Goal: Complete application form: Complete application form

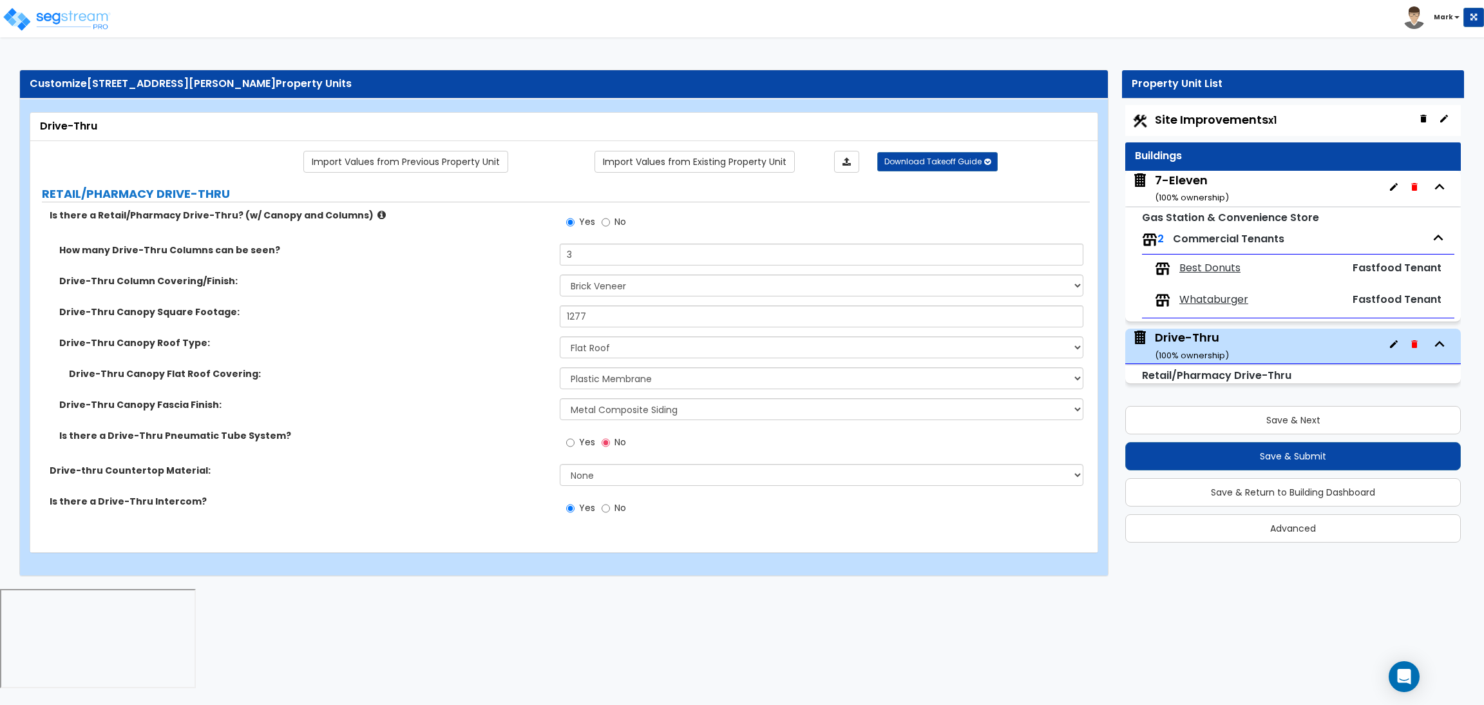
select select "3"
select select "5"
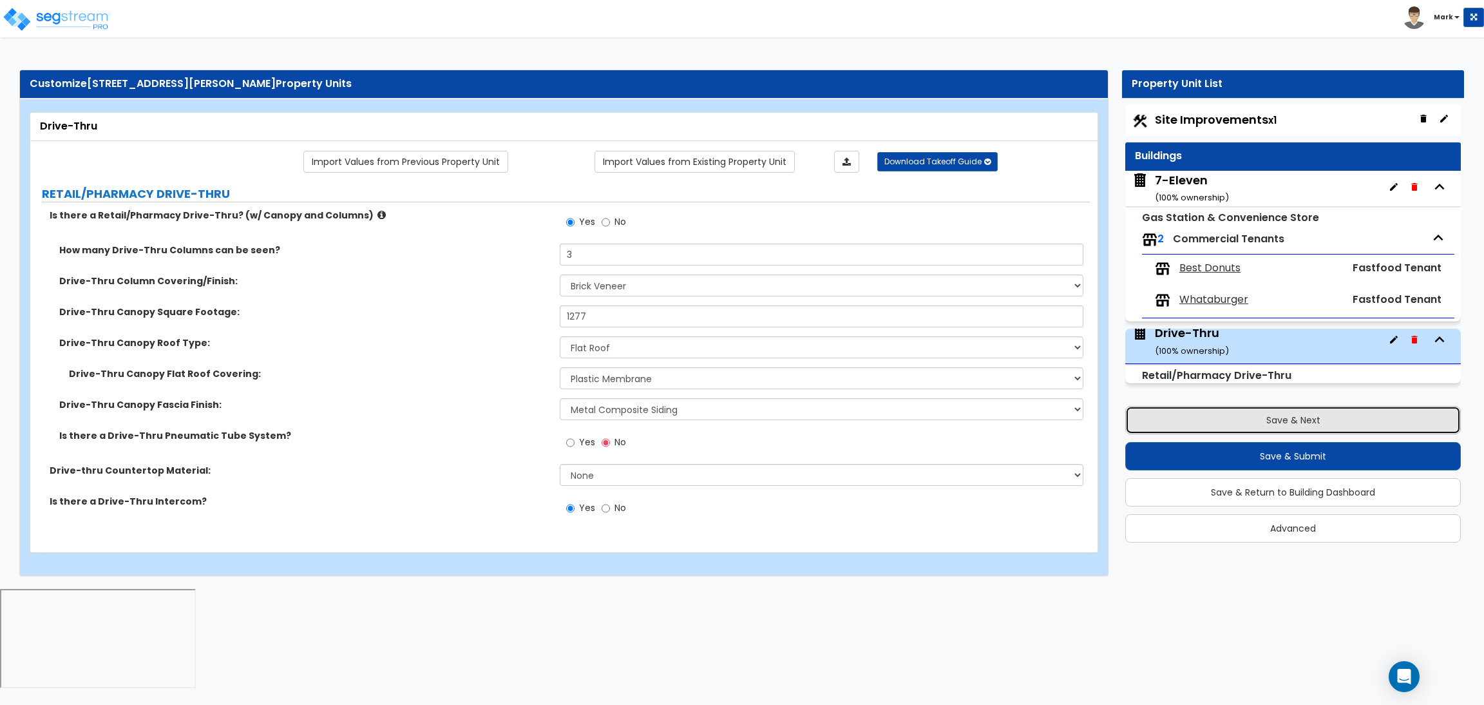
click at [1304, 421] on button "Save & Next" at bounding box center [1293, 420] width 336 height 28
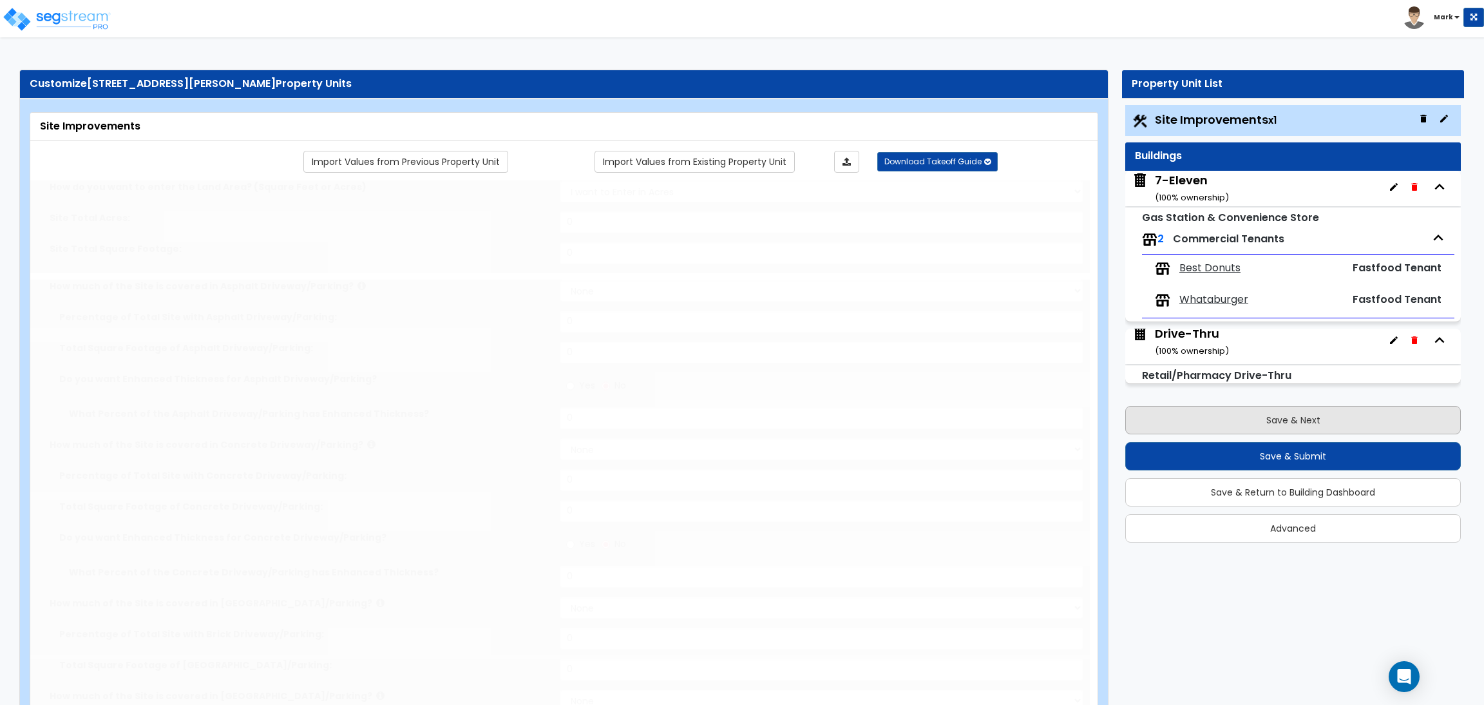
select select "2"
type input "157075"
select select "2"
type input "112620"
radio input "true"
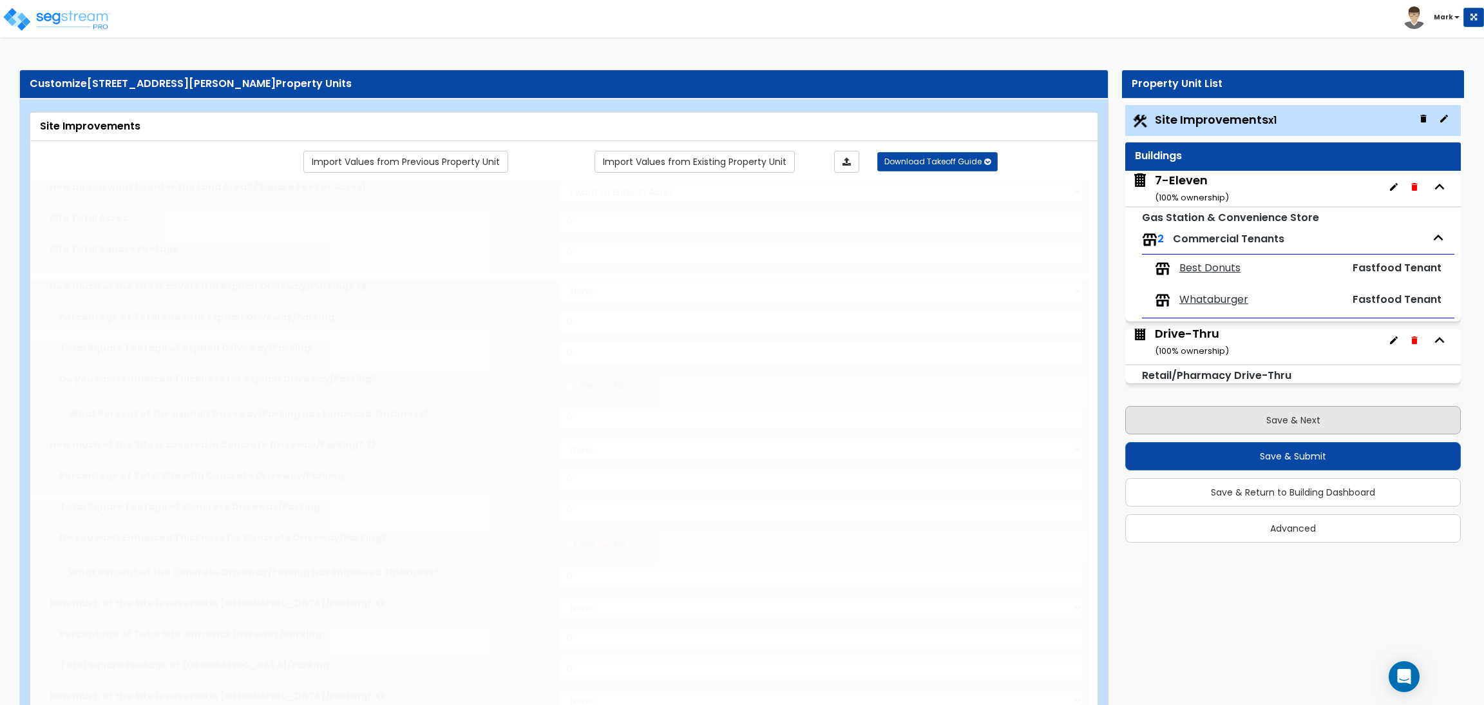
type input "14"
radio input "true"
select select "1"
type input "3049"
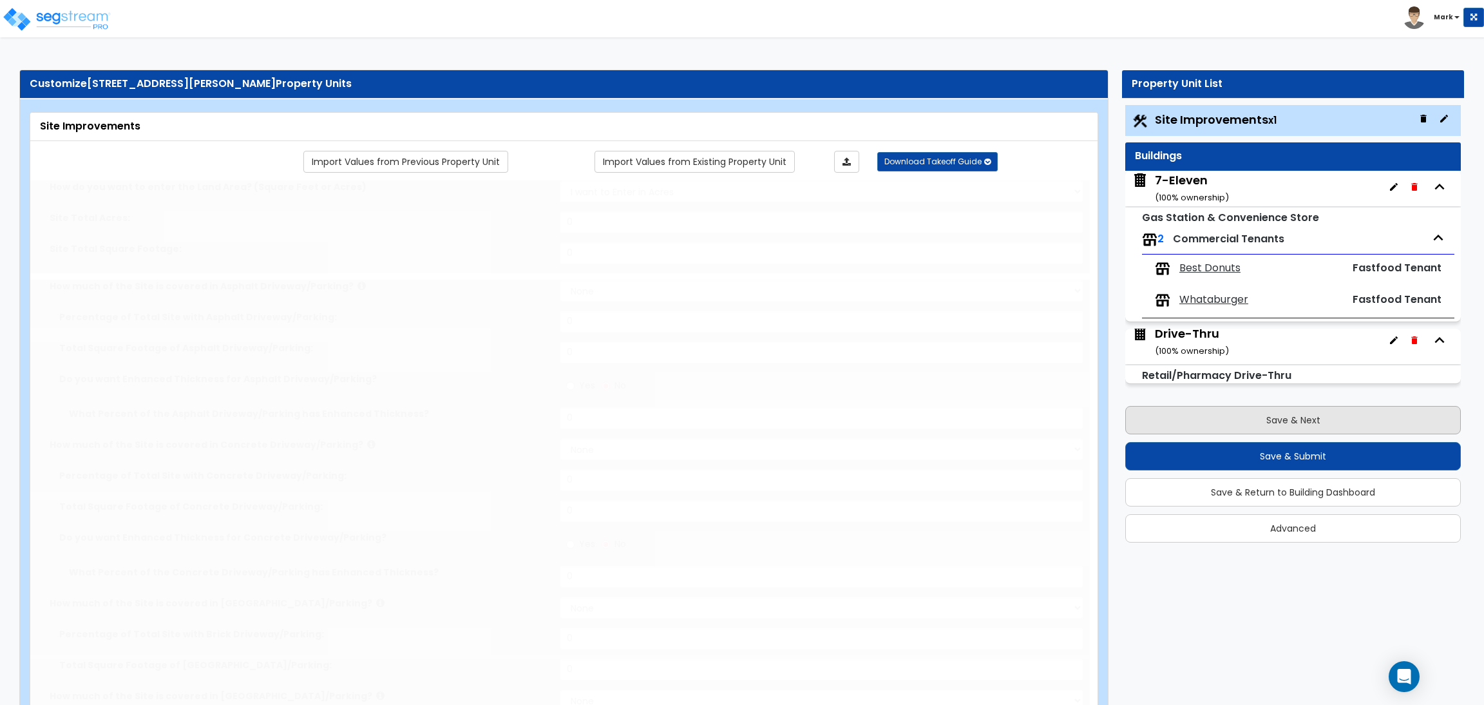
radio input "true"
select select "2"
select select "1"
type input "14"
radio input "true"
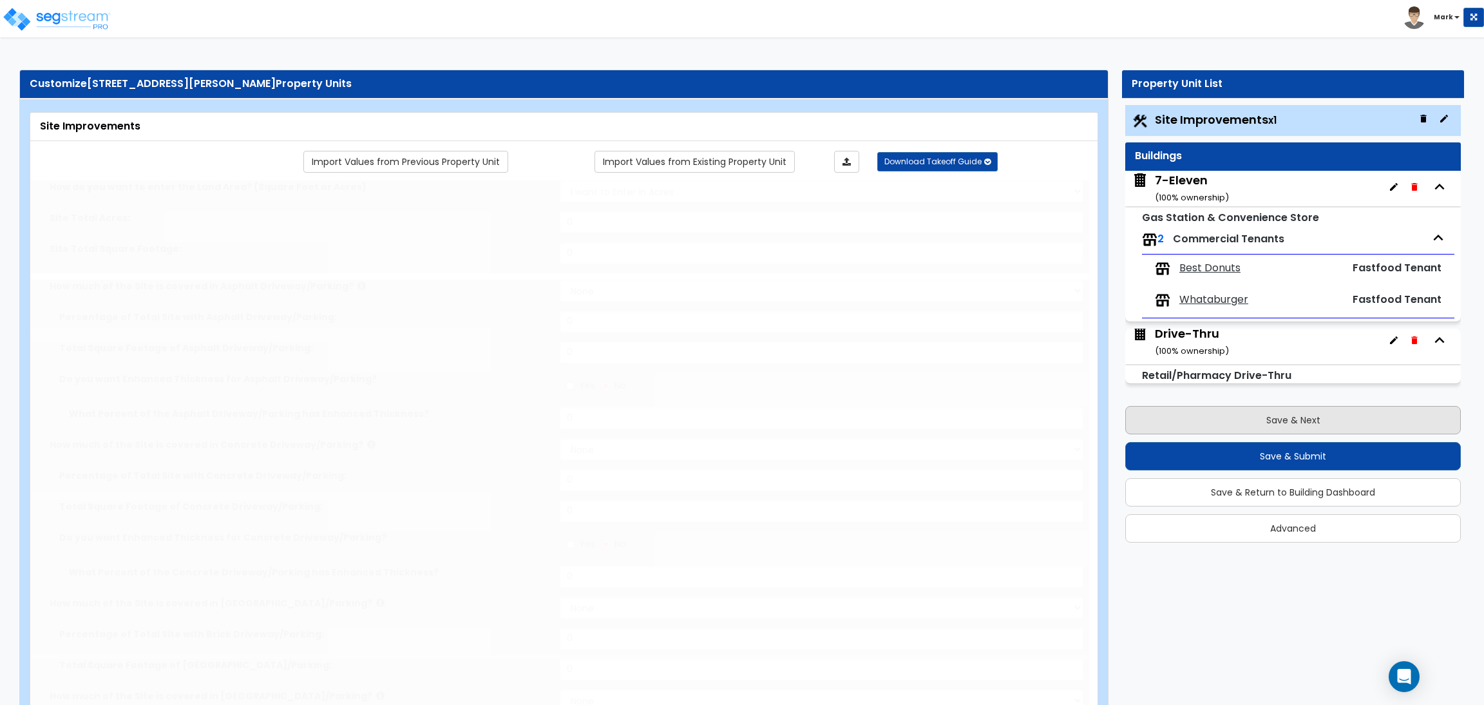
type input "6"
radio input "true"
select select "1"
type input "18"
radio input "true"
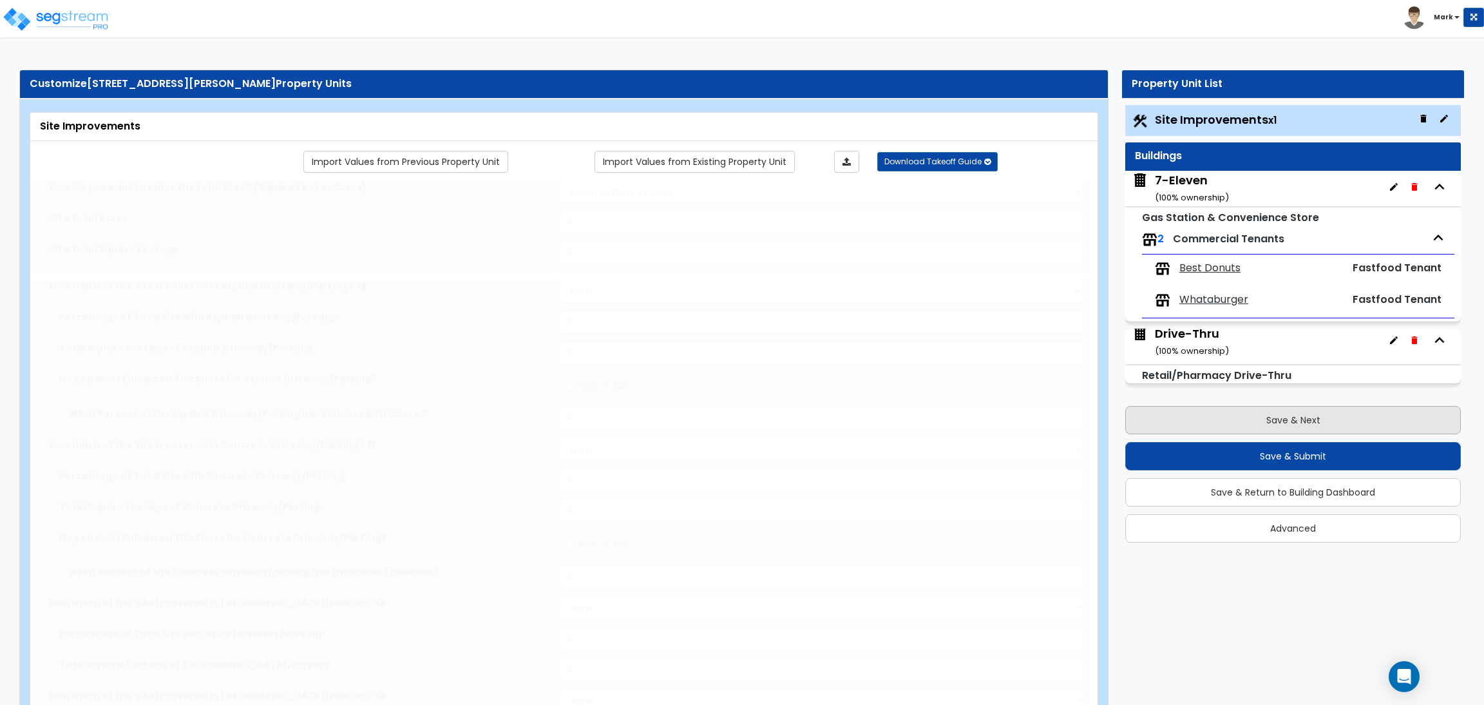
select select "1"
type input "94"
radio input "true"
select select "2"
type input "697"
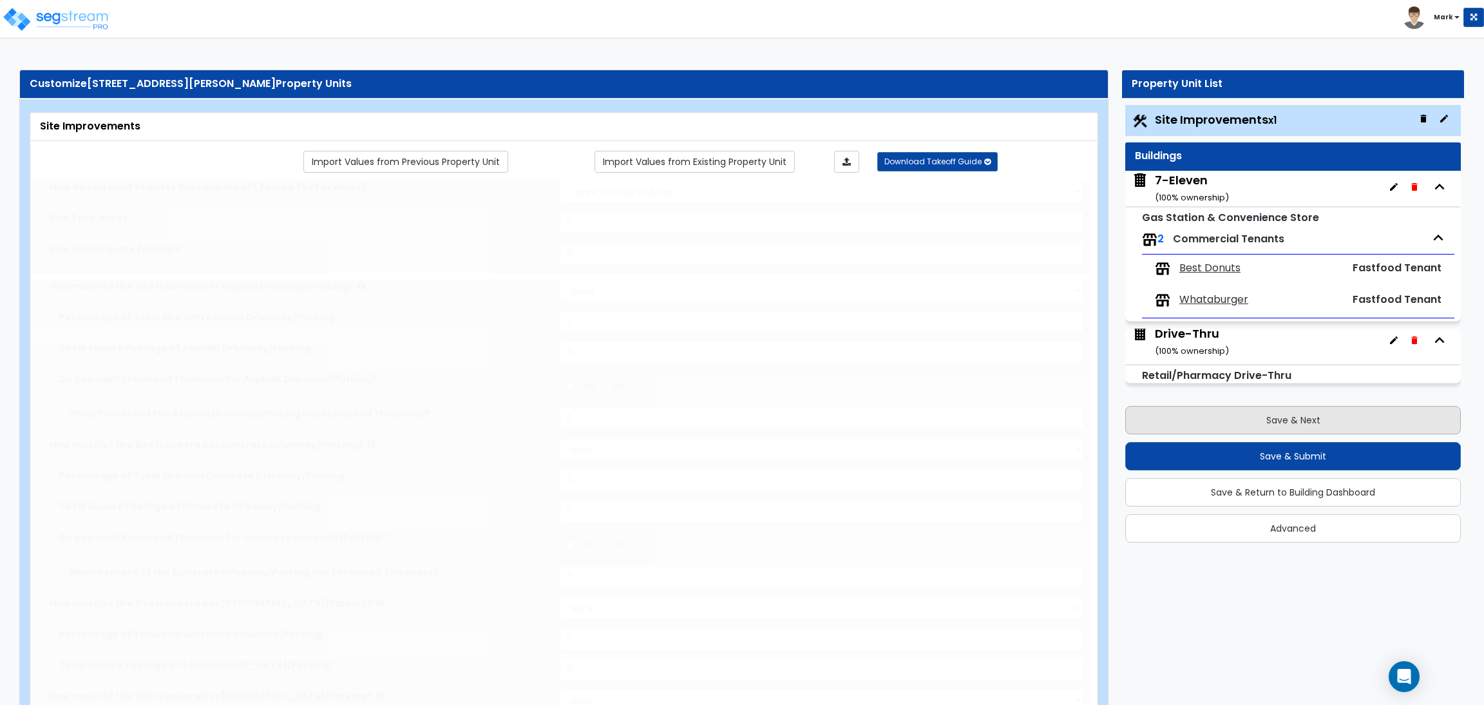
select select "1"
select select "2"
type input "26360"
radio input "true"
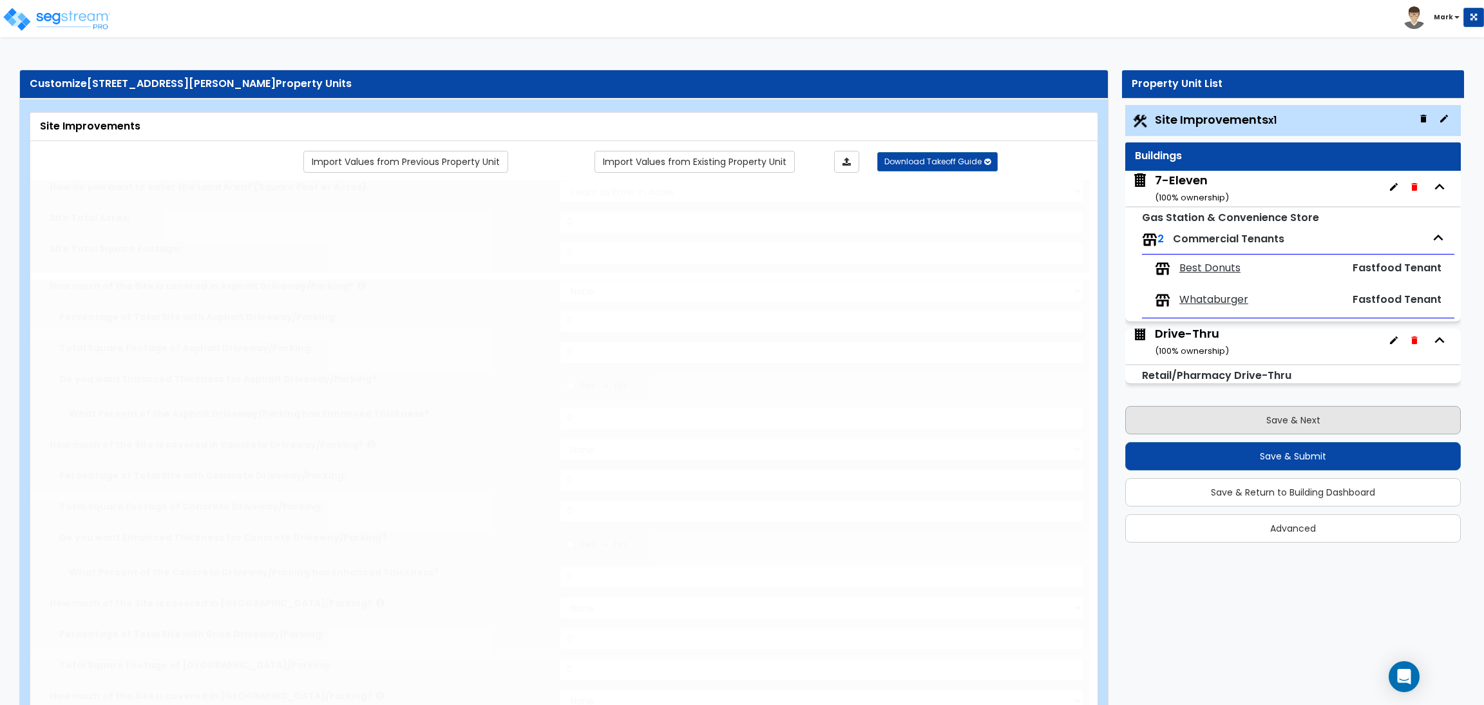
select select "1"
type input "10"
select select "1"
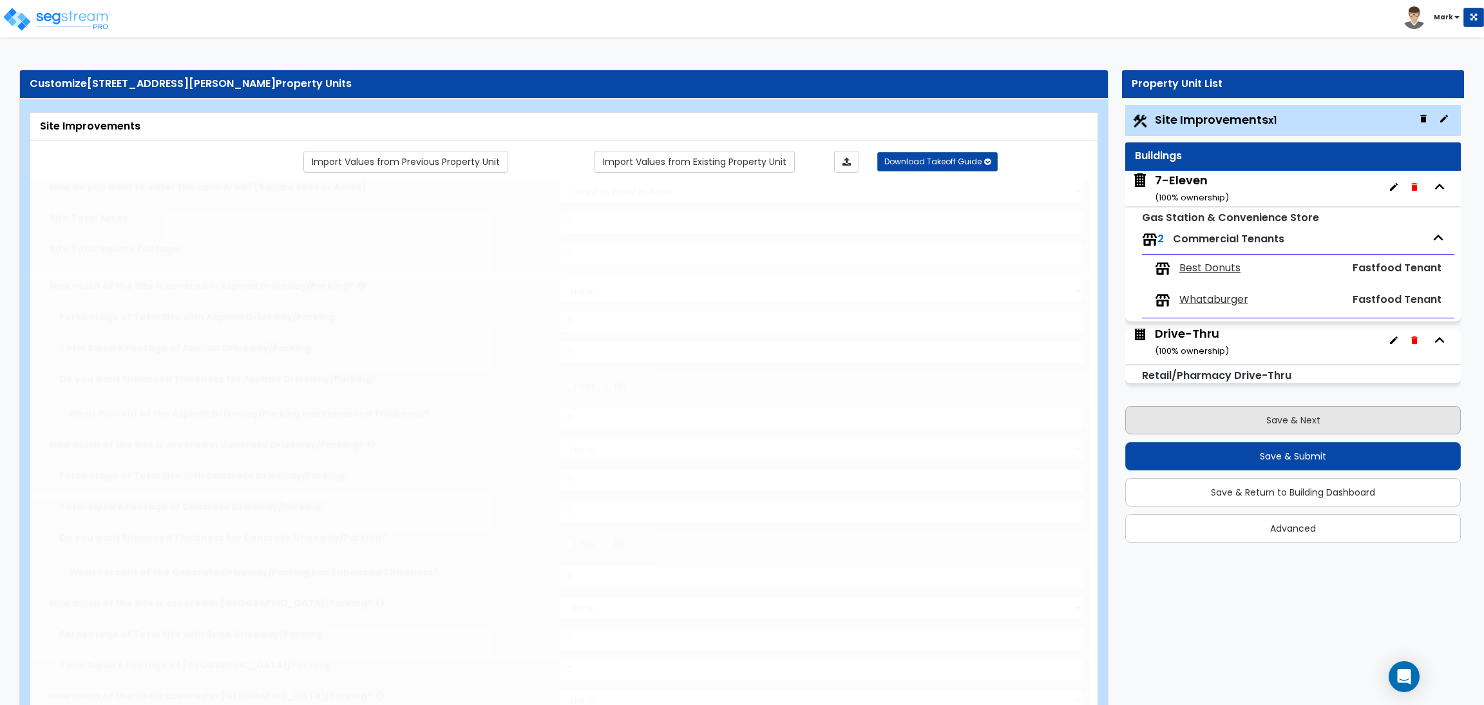
select select "2"
select select "1"
radio input "true"
select select "1"
type input "1"
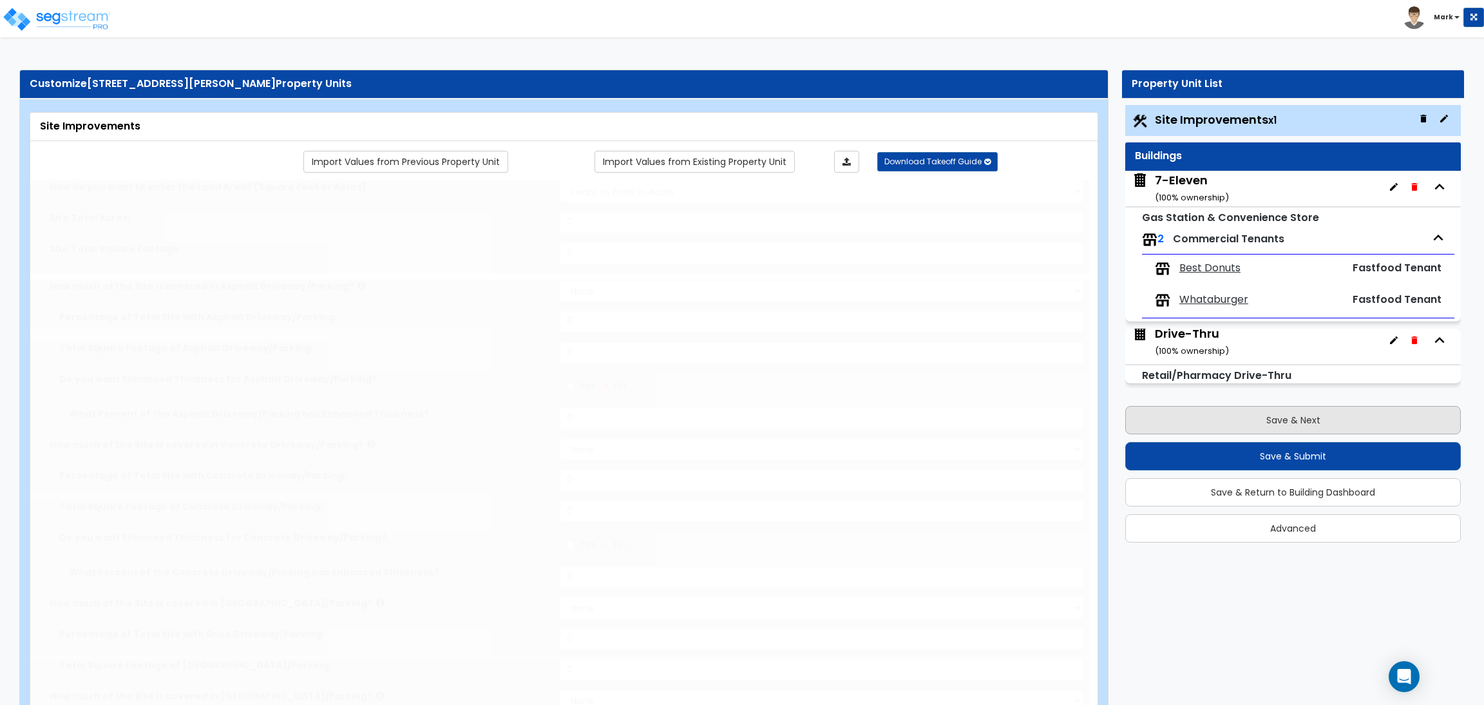
type input "304"
type input "7"
select select "4"
select select "2"
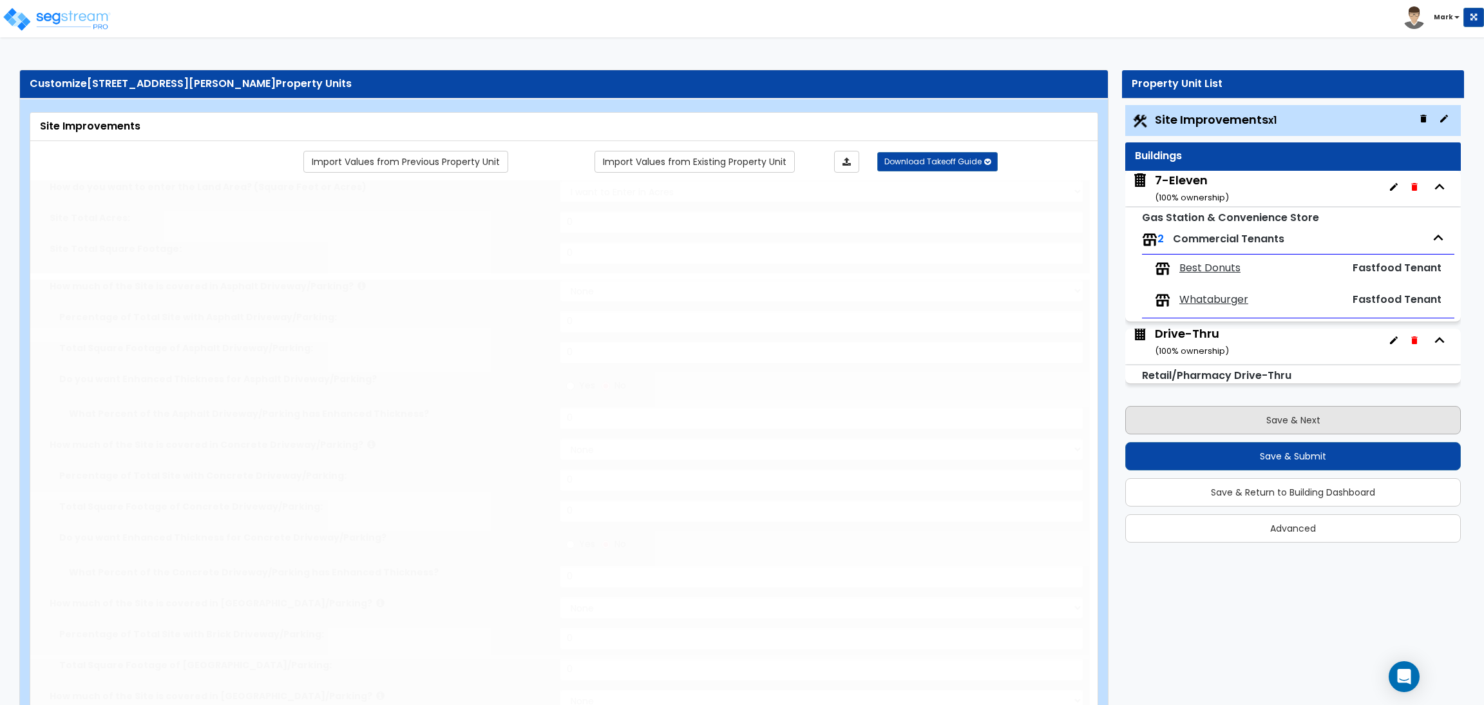
radio input "true"
type input "3"
radio input "true"
type input "10"
type input "20"
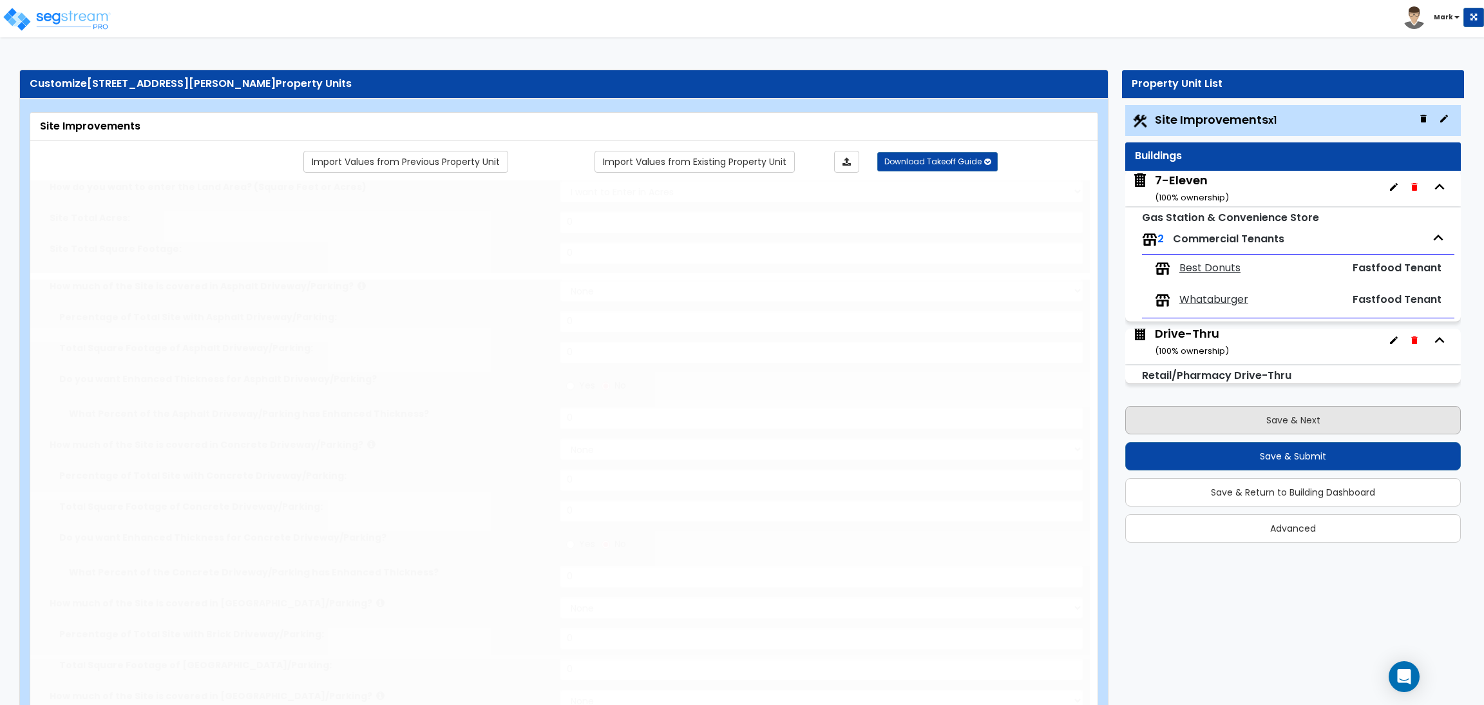
type input "2"
type input "6864"
select select "4"
select select "2"
radio input "true"
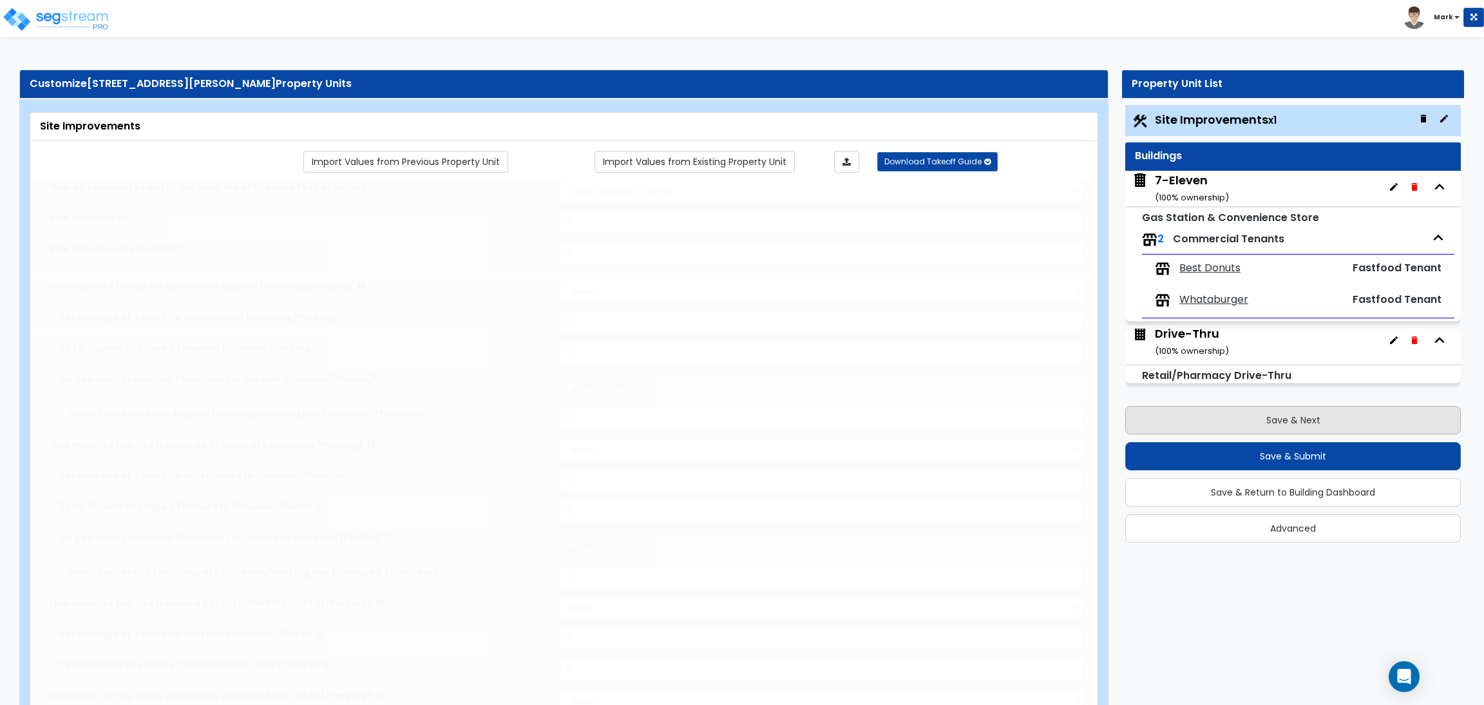
radio input "true"
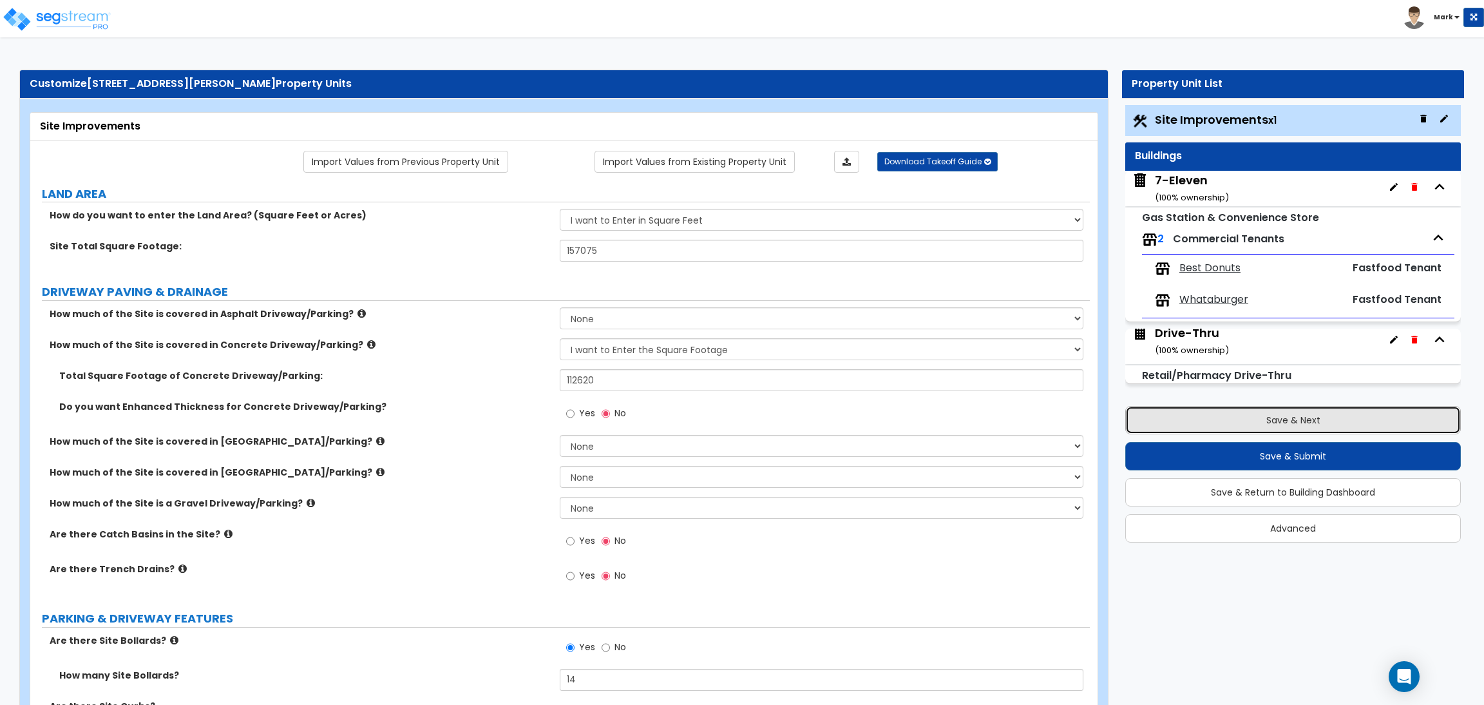
click at [1303, 418] on button "Save & Next" at bounding box center [1293, 420] width 336 height 28
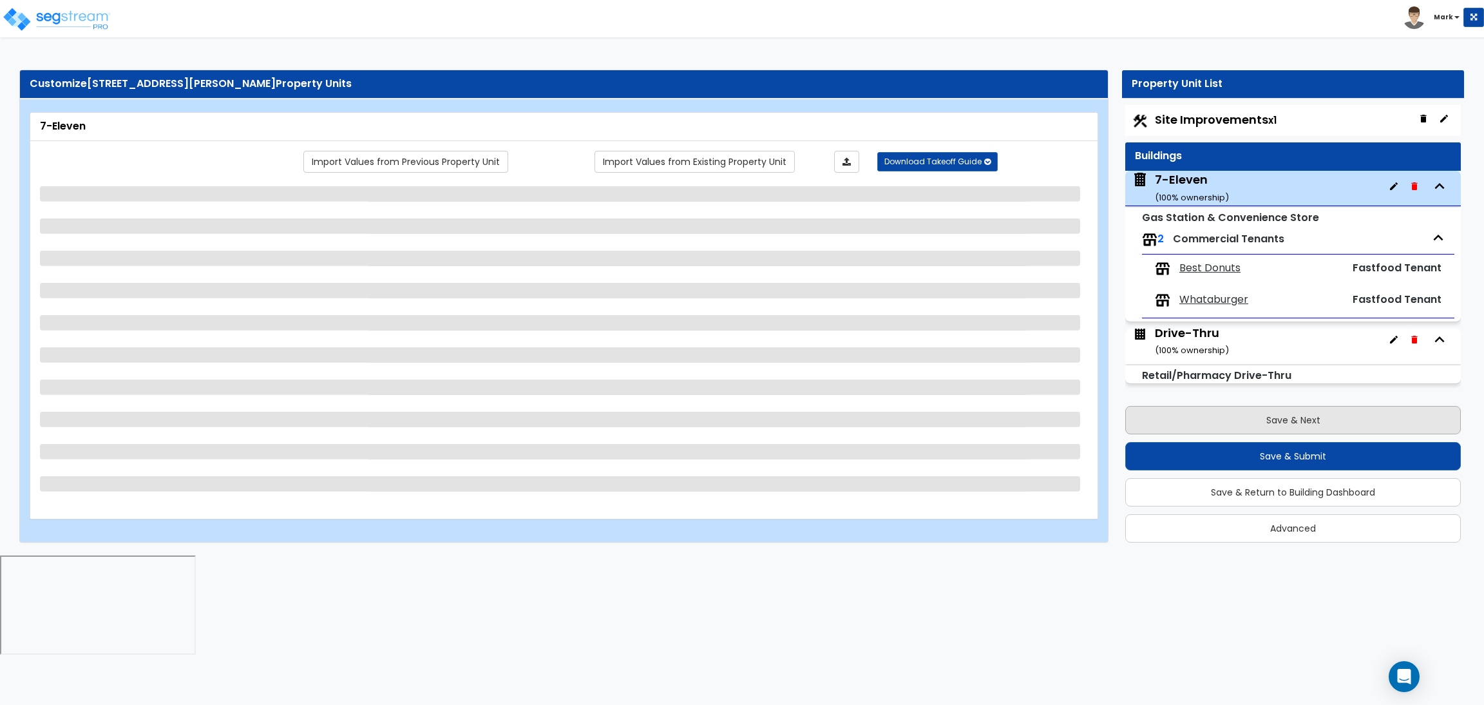
select select "2"
select select "1"
select select "2"
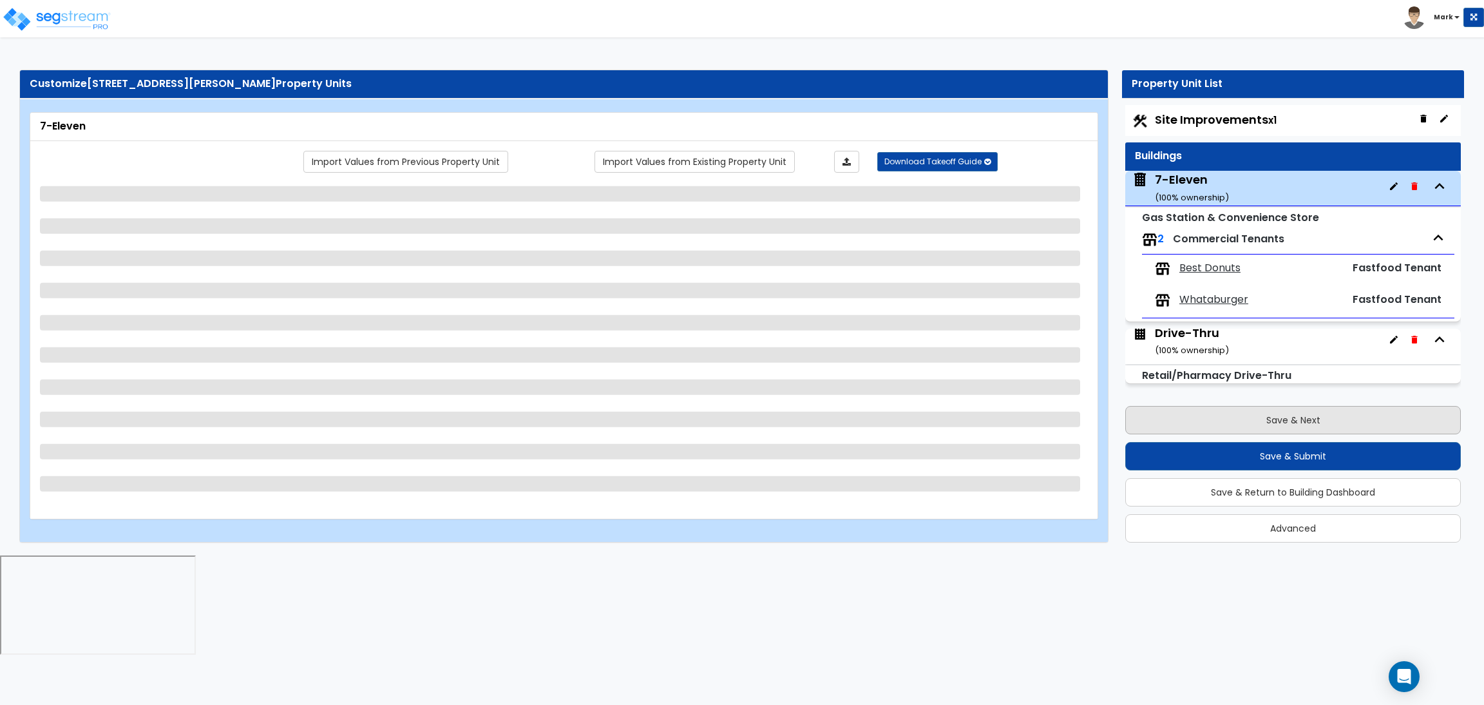
select select "1"
select select "2"
select select "1"
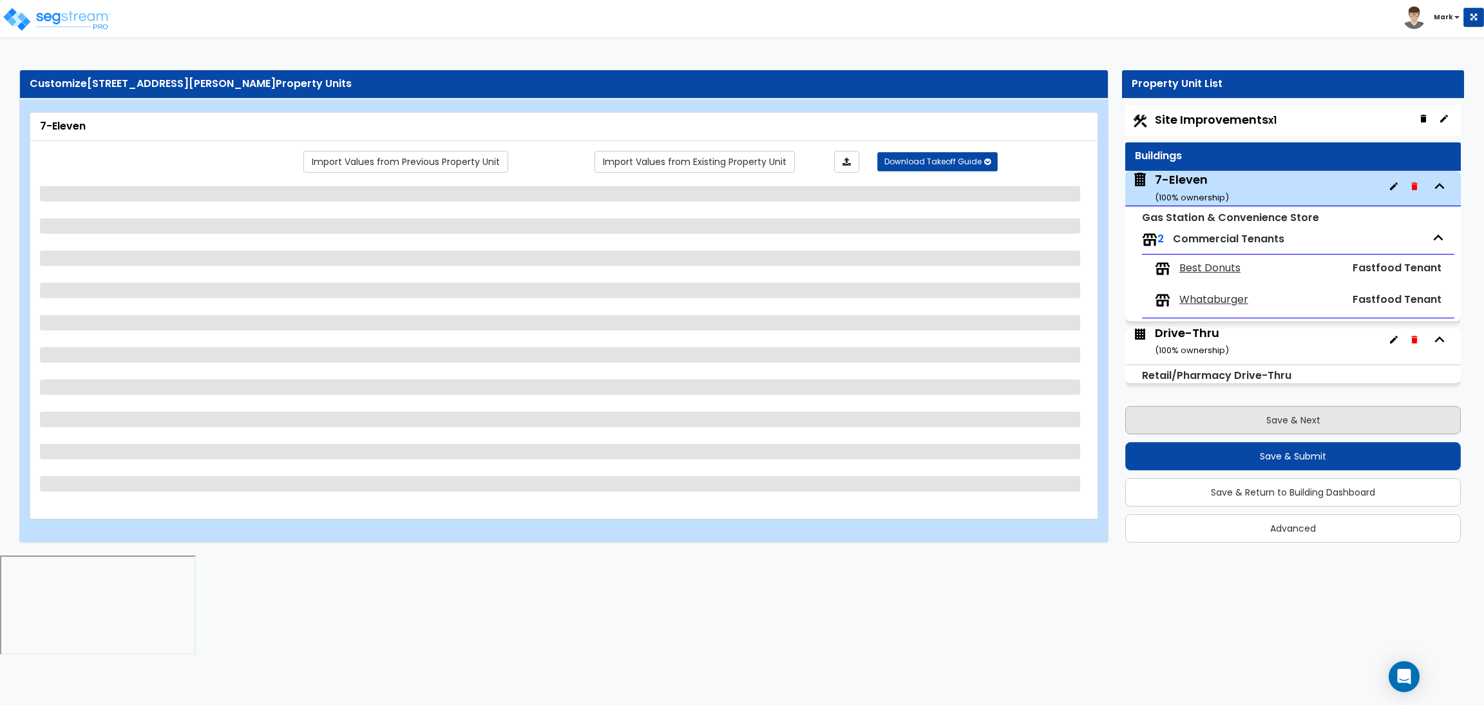
select select "1"
select select "2"
select select "1"
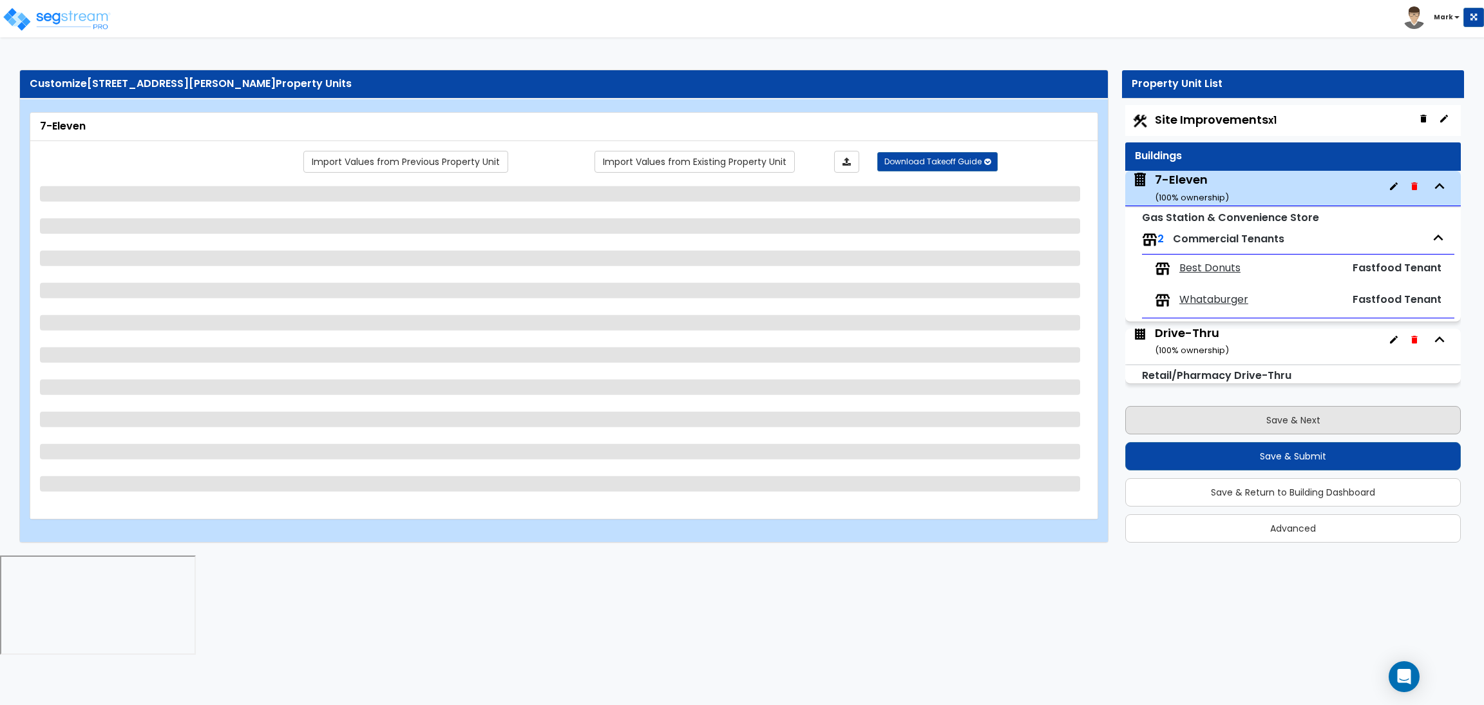
select select "2"
select select "1"
select select "4"
select select "2"
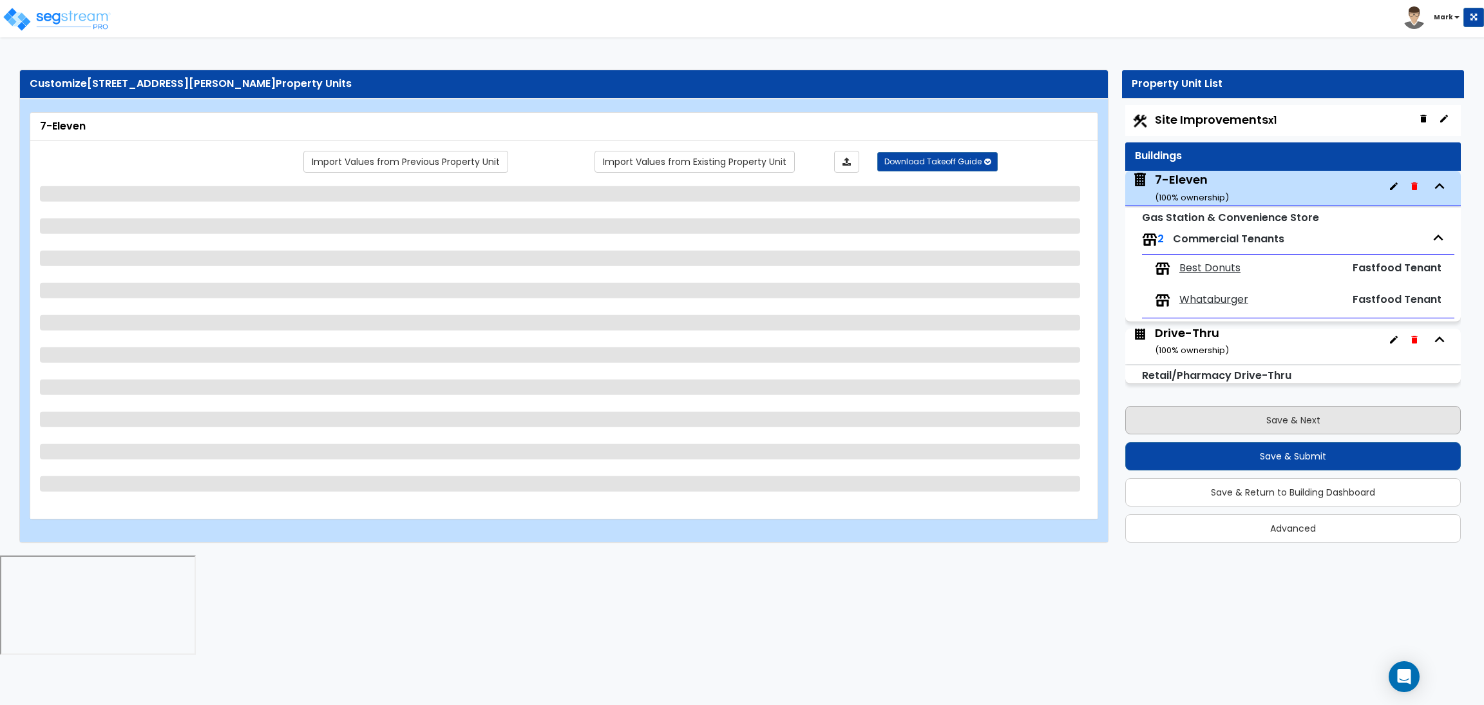
select select "2"
select select "4"
select select "2"
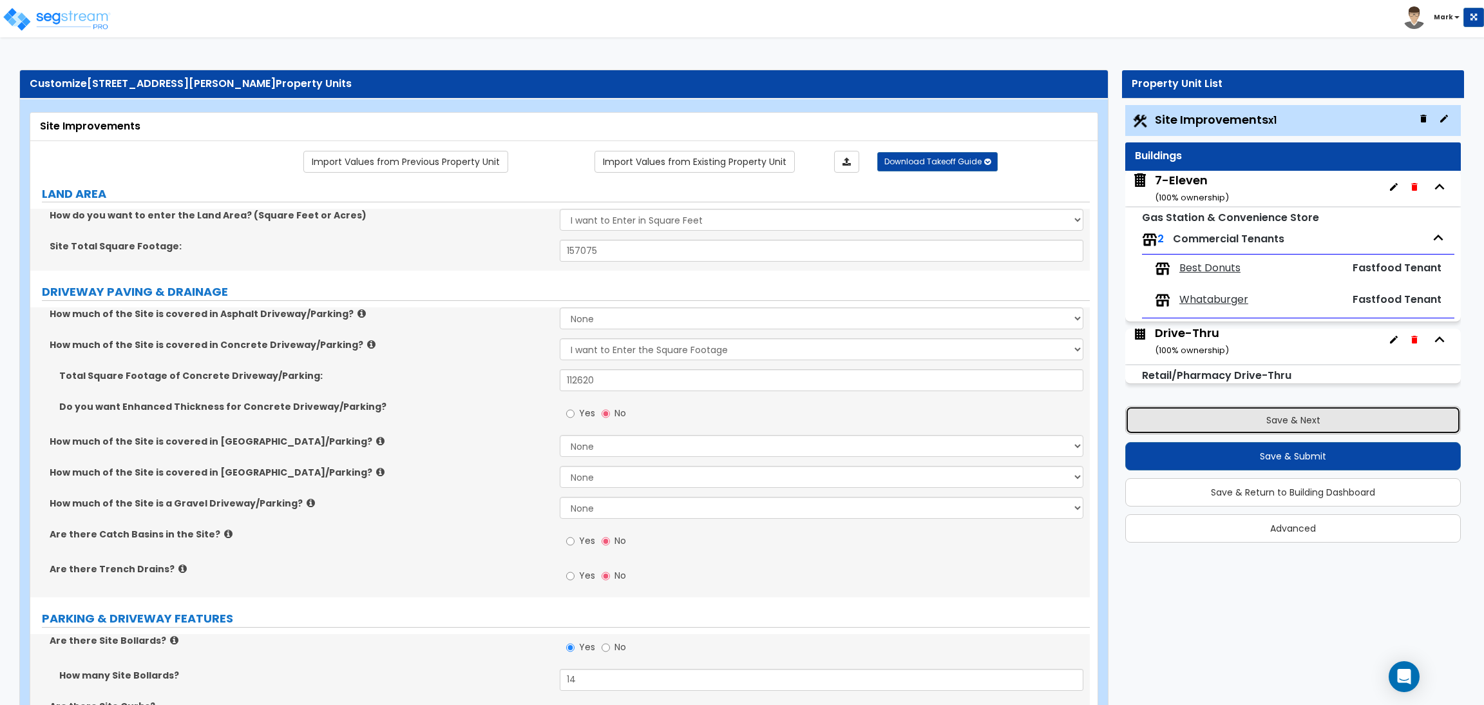
click at [1295, 409] on button "Save & Next" at bounding box center [1293, 420] width 336 height 28
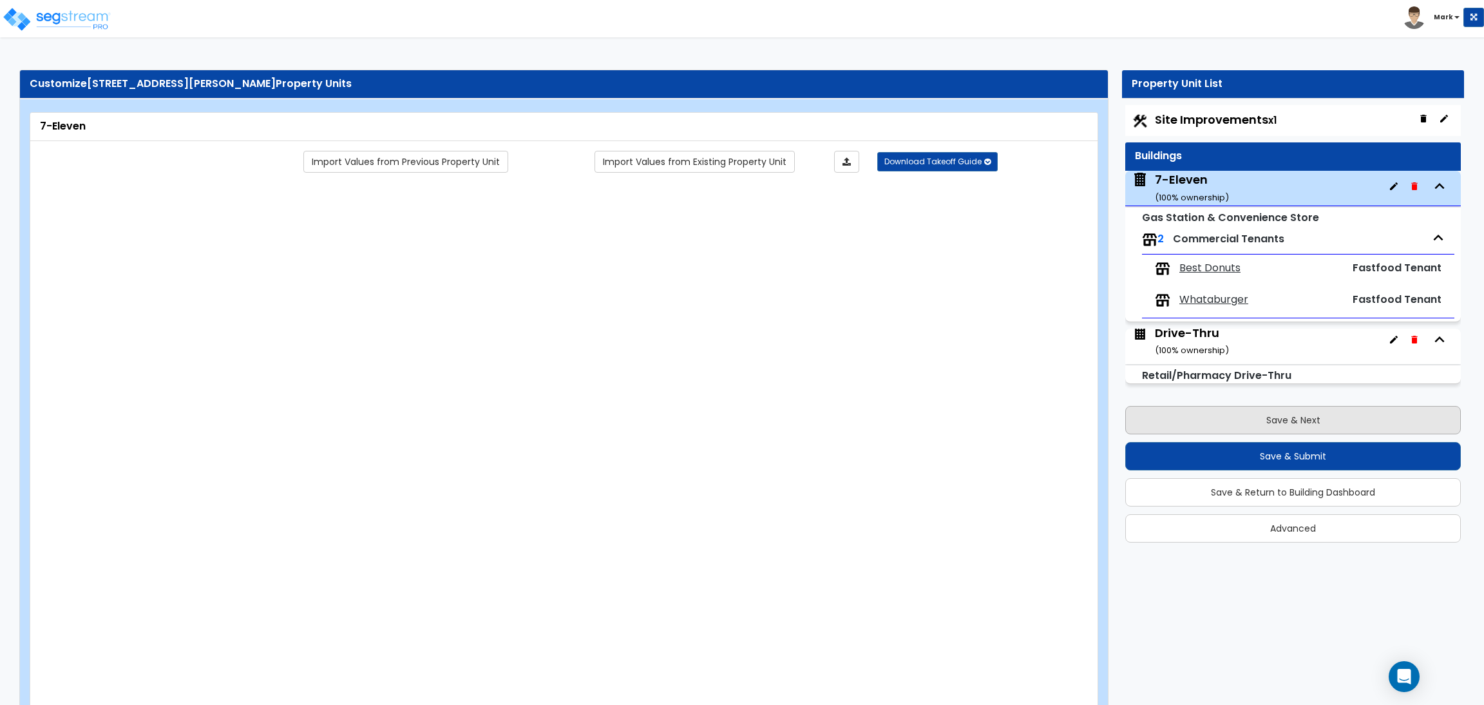
type input "21"
type input "204"
type input "14862"
select select "6"
select select "1"
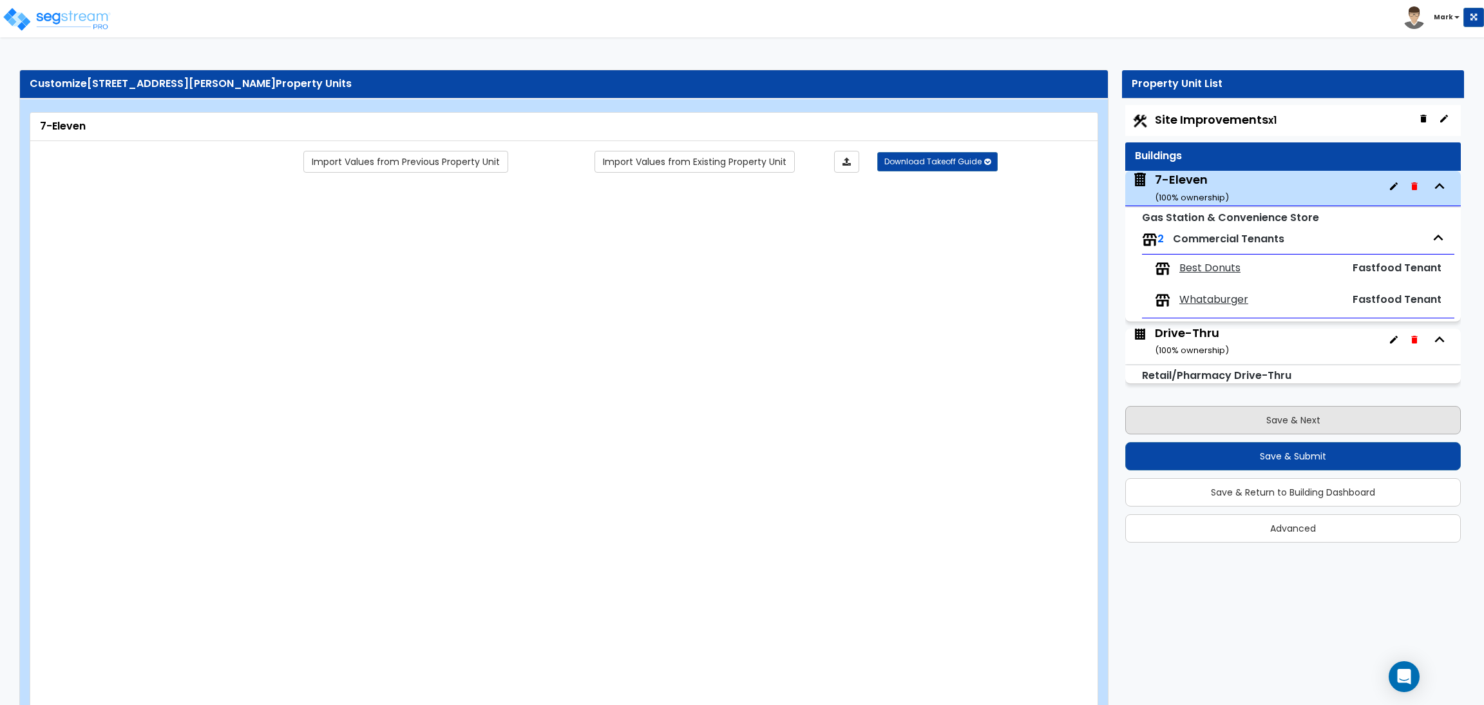
select select "1"
select select "2"
select select "1"
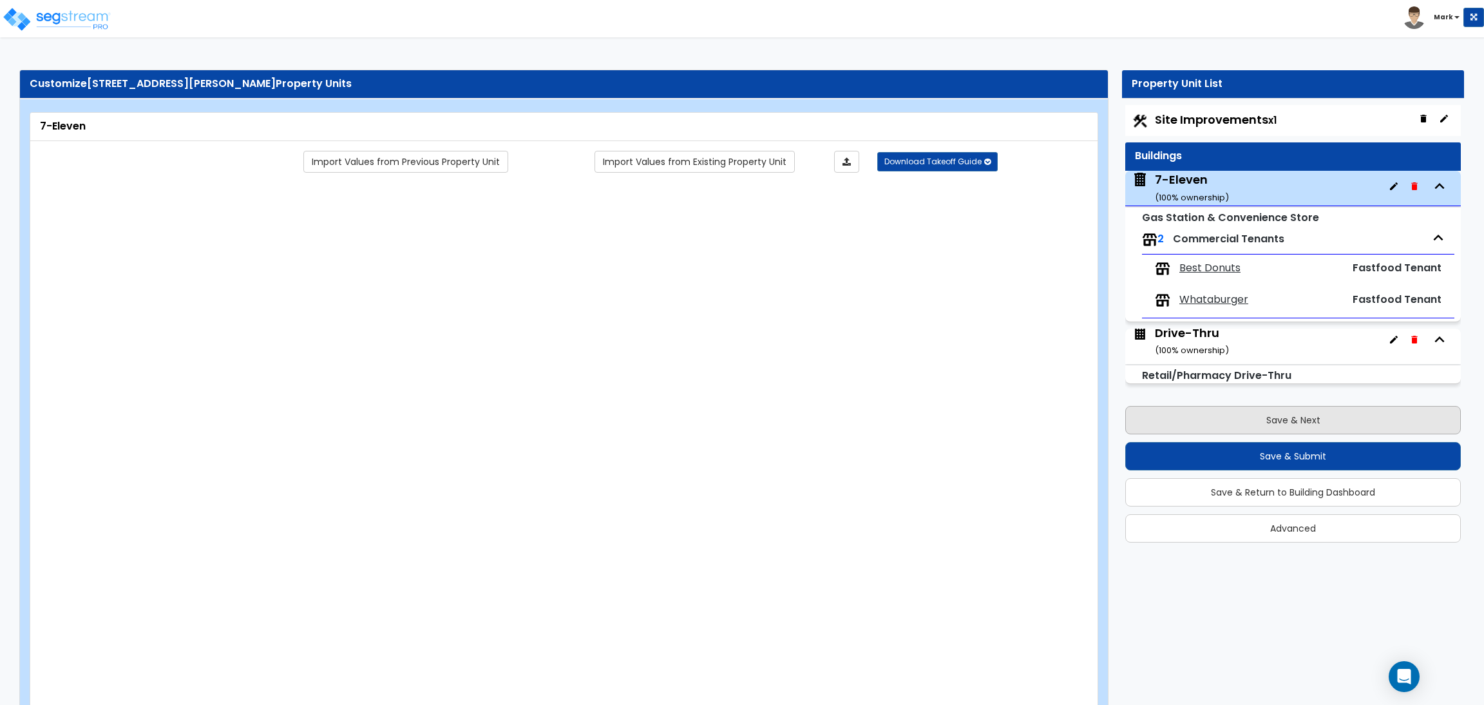
radio input "true"
select select "2"
type input "724"
radio input "true"
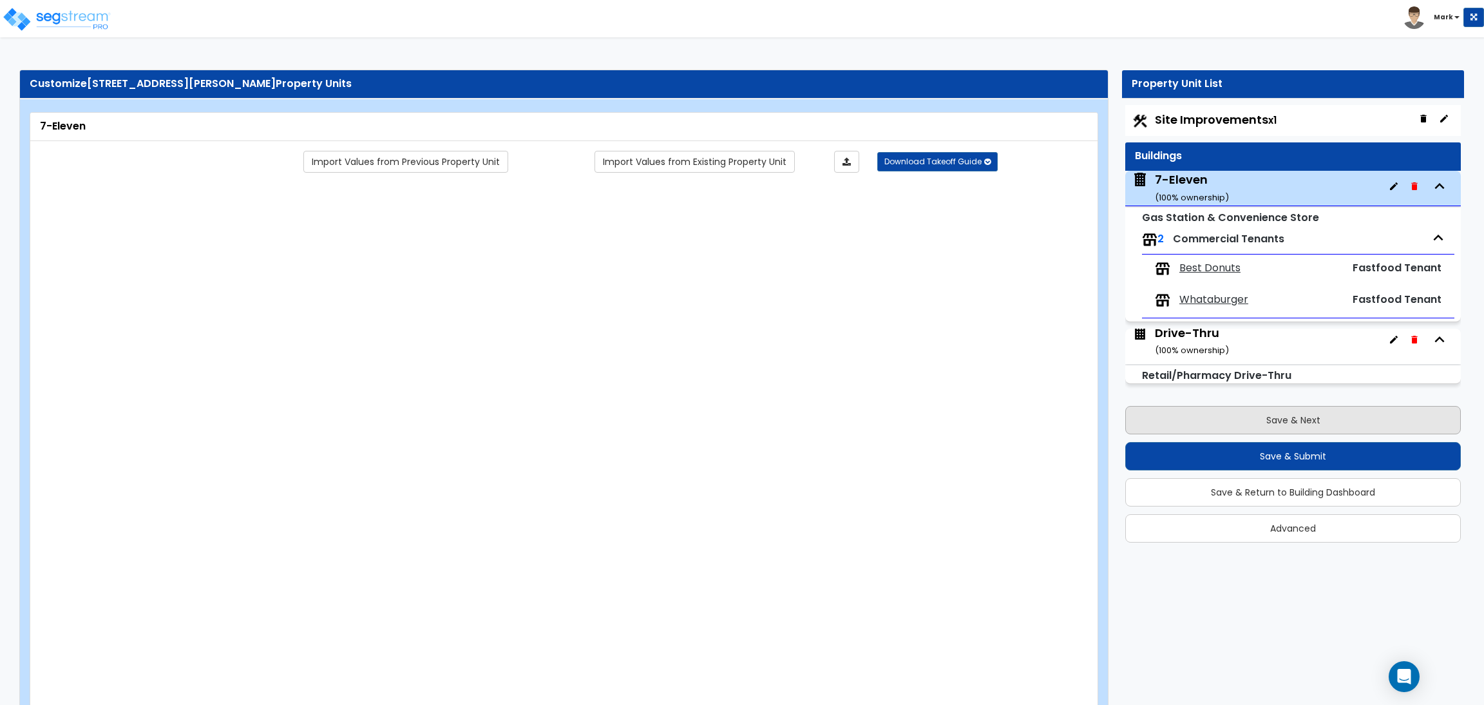
type input "12"
radio input "true"
type input "1461"
radio input "true"
select select "2"
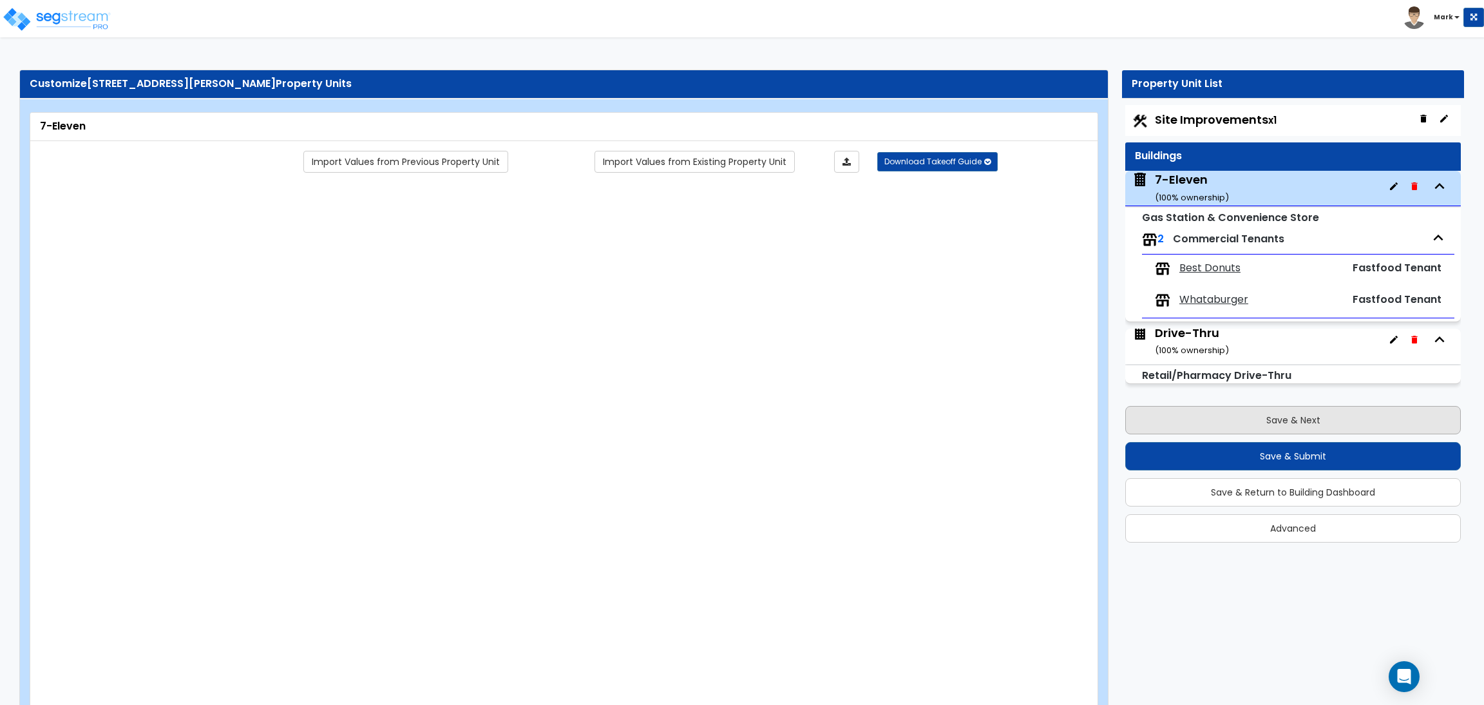
select select "2"
select select "1"
type input "2"
radio input "true"
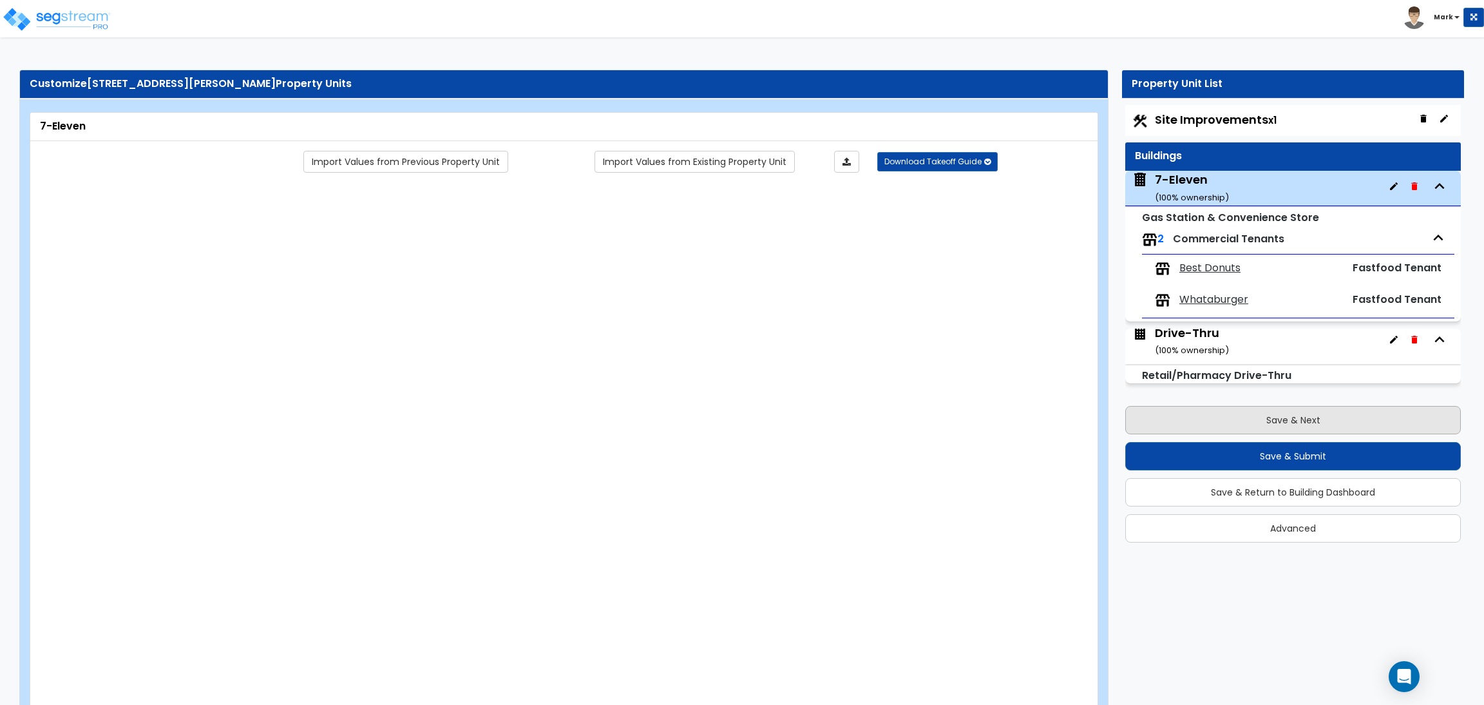
type input "3"
type input "2"
radio input "true"
type input "5"
radio input "true"
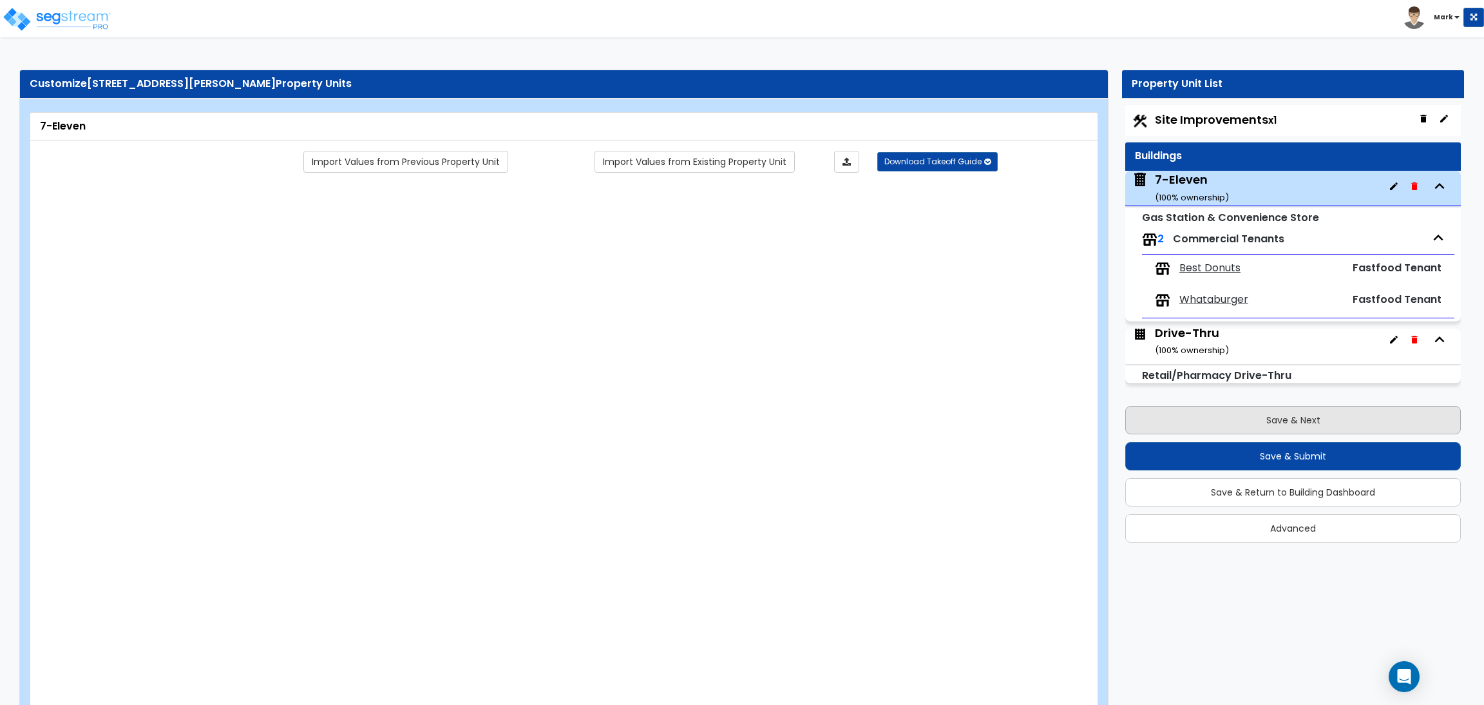
select select "3"
type input "20"
type input "2"
radio input "true"
select select "1"
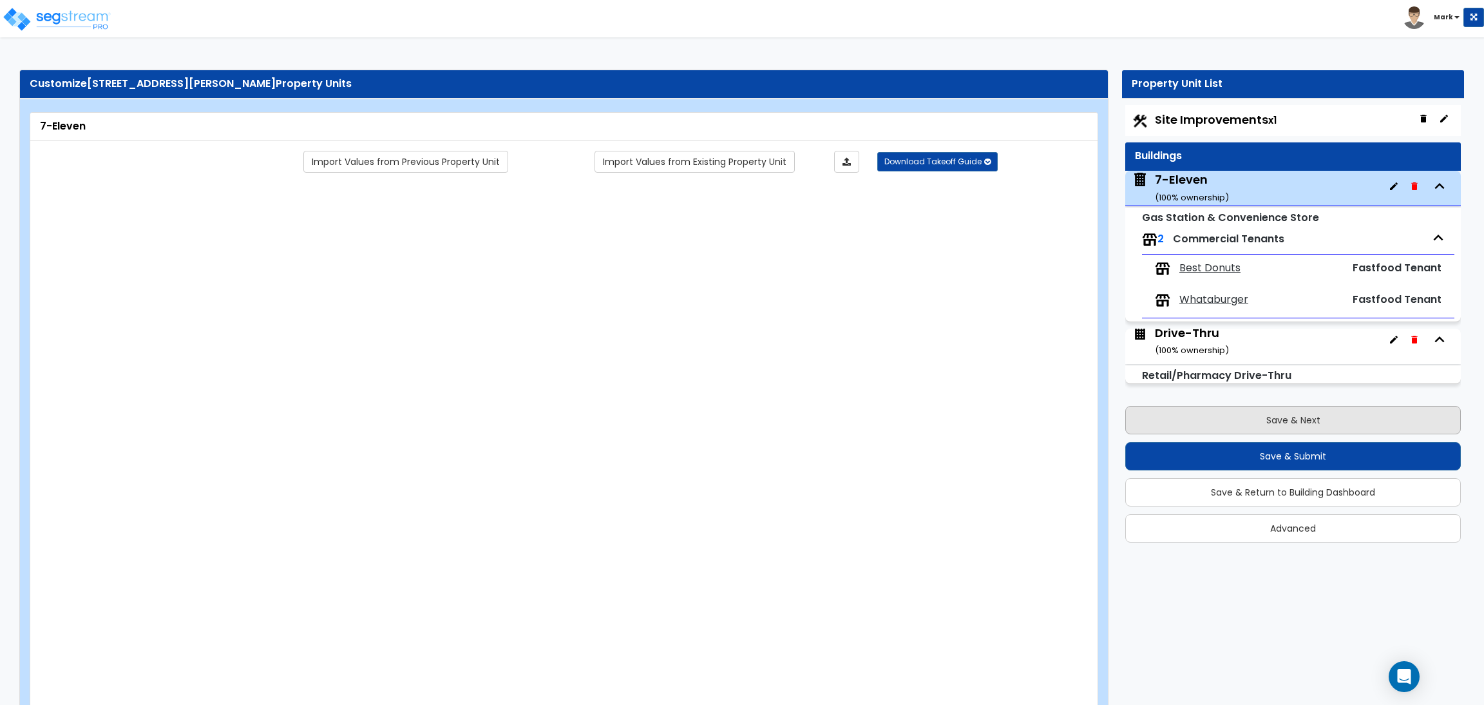
select select "1"
select select "2"
select select "1"
type input "80"
select select "3"
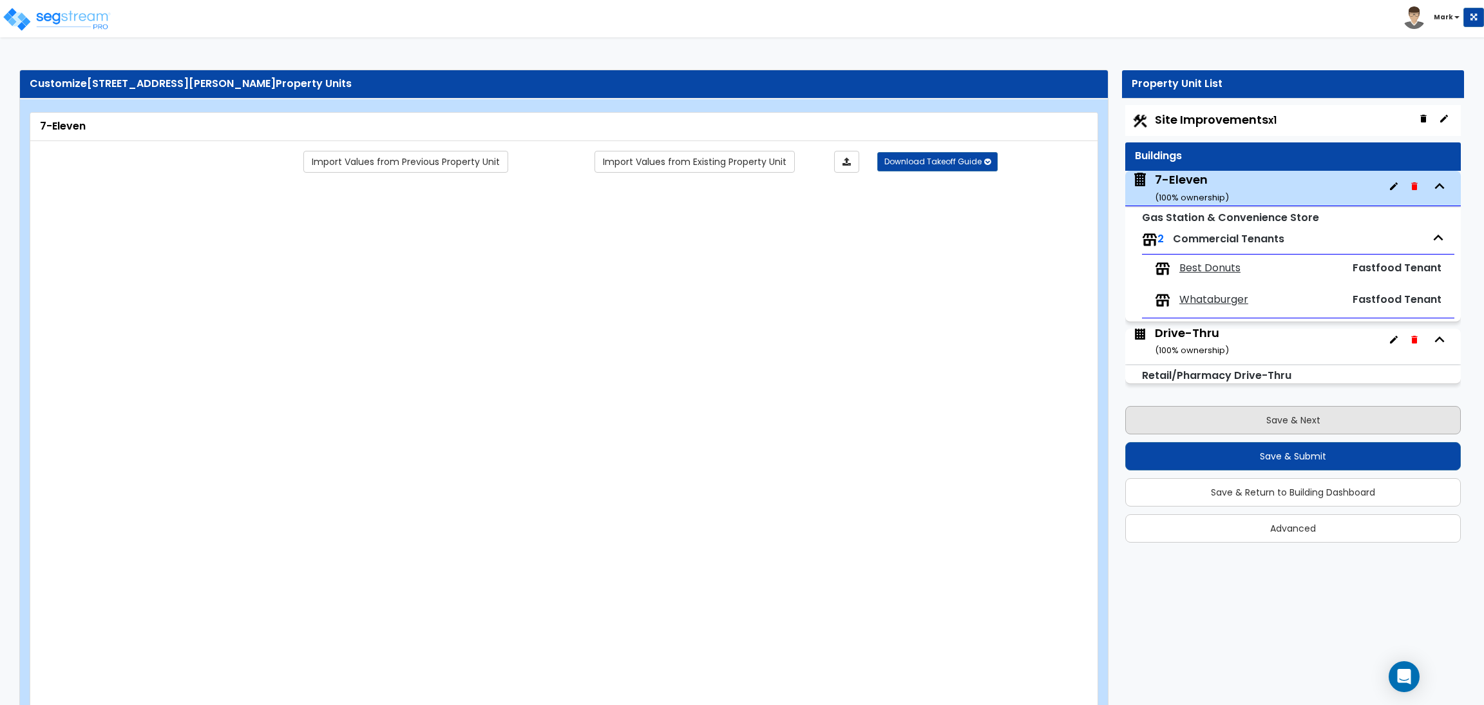
radio input "true"
select select "2"
radio input "true"
type input "190"
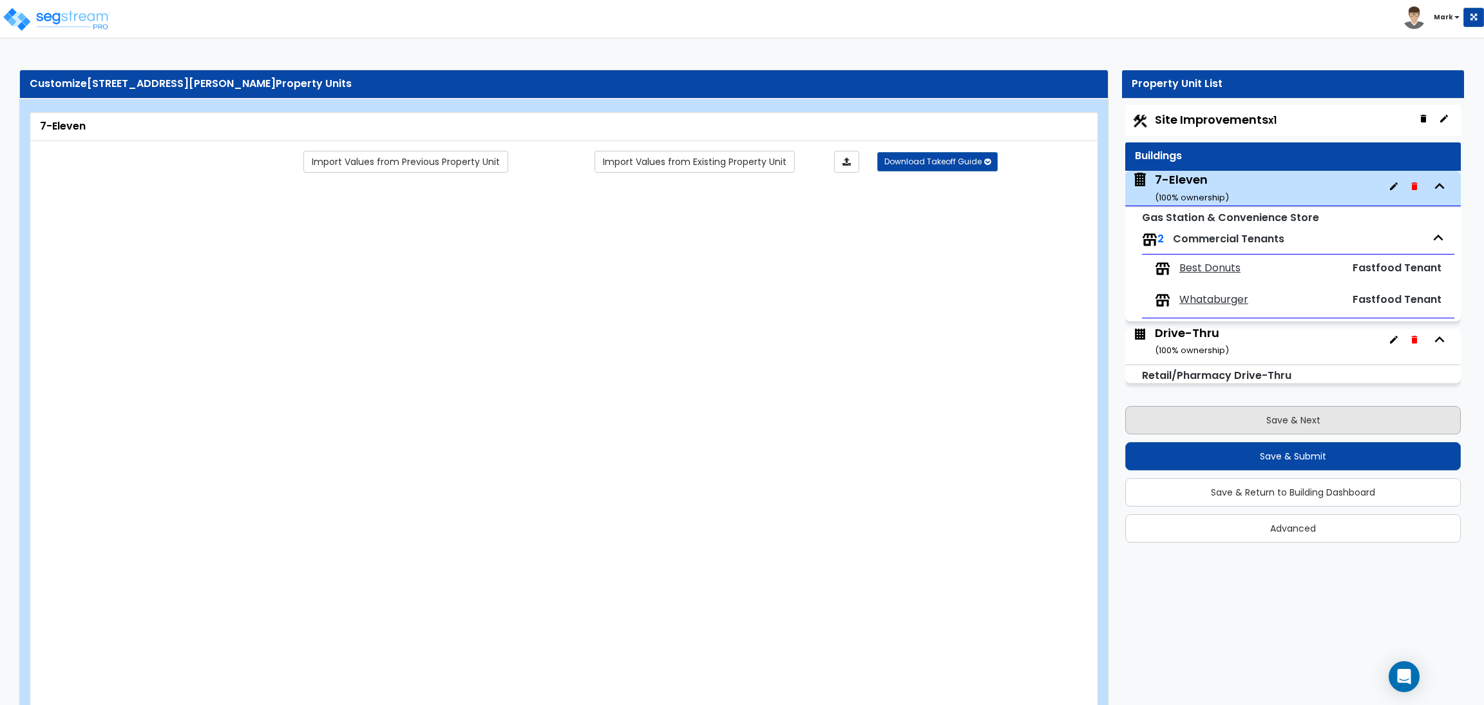
radio input "true"
type input "640"
select select "1"
select select "3"
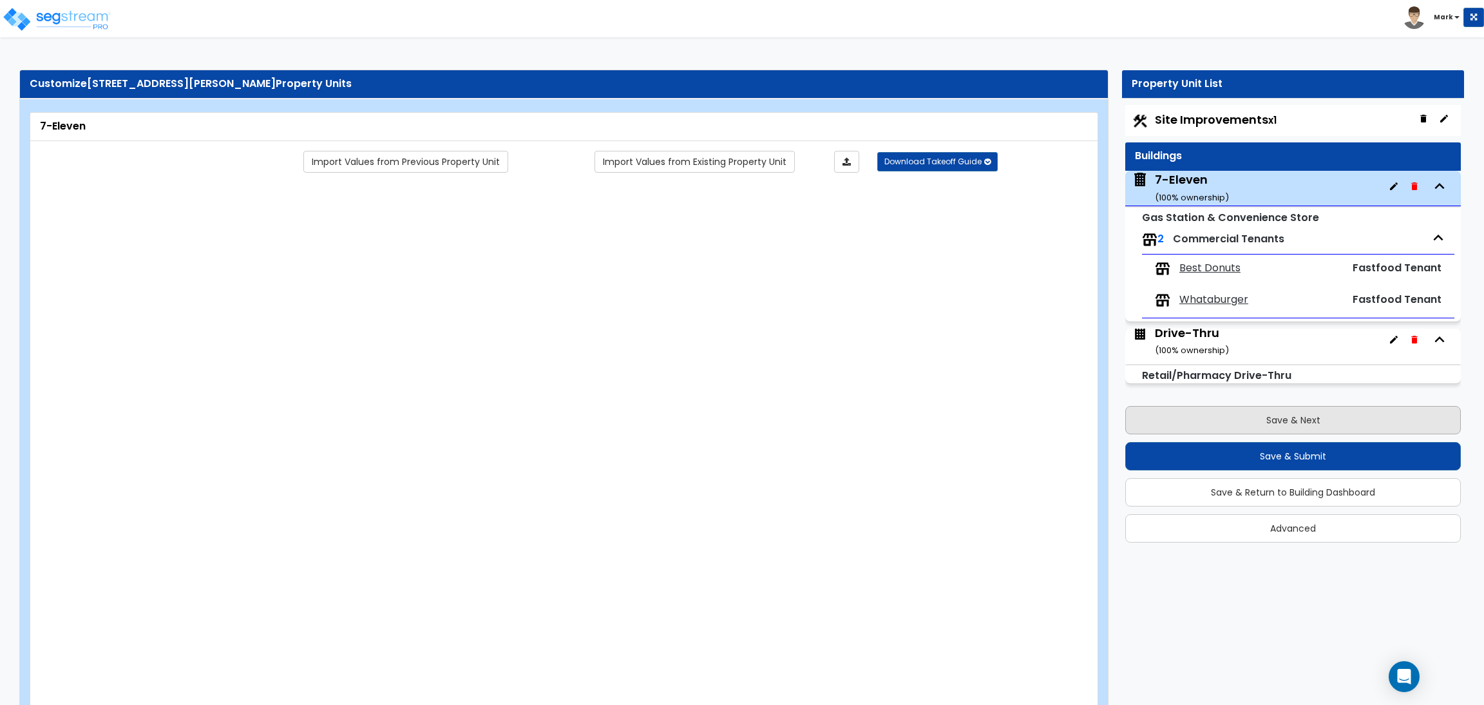
select select "3"
select select "2"
type input "80"
select select "5"
type input "10"
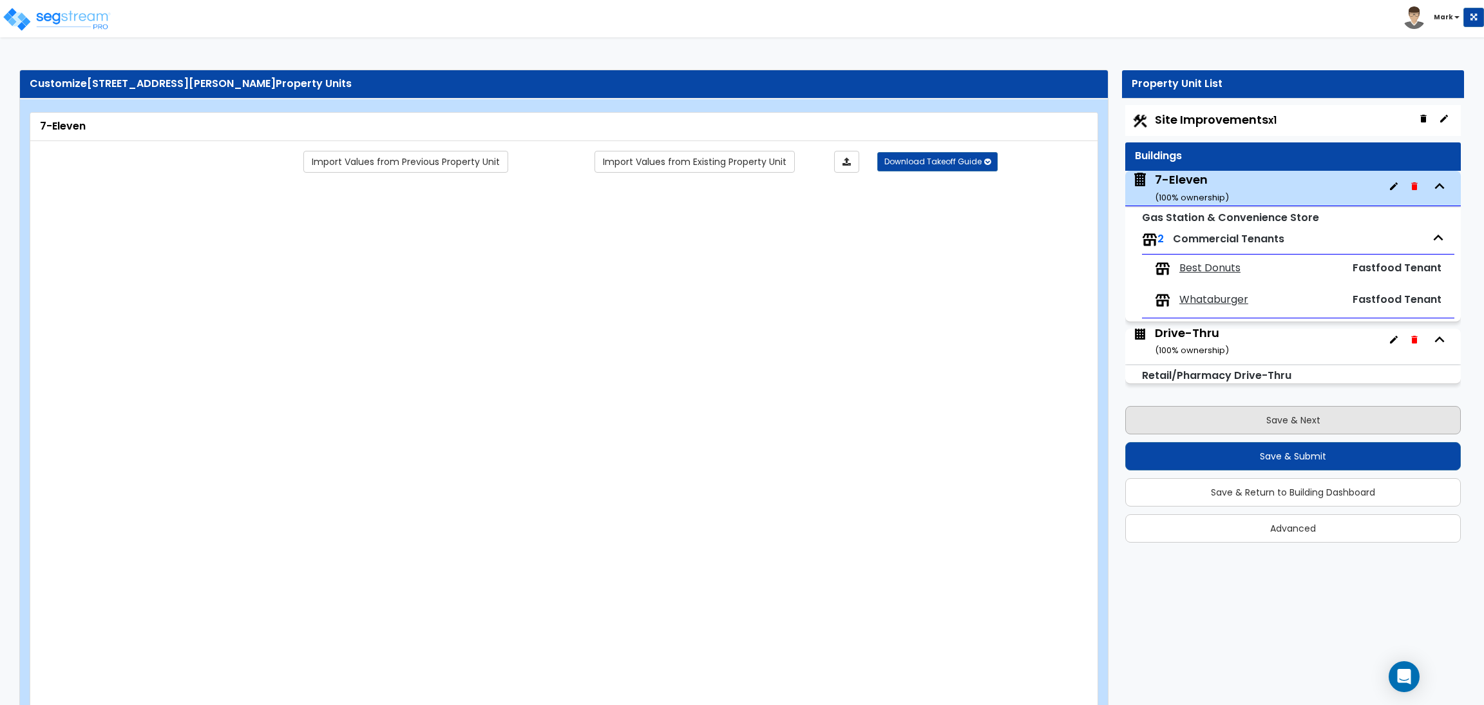
select select "1"
radio input "true"
type input "9"
radio input "true"
type input "8"
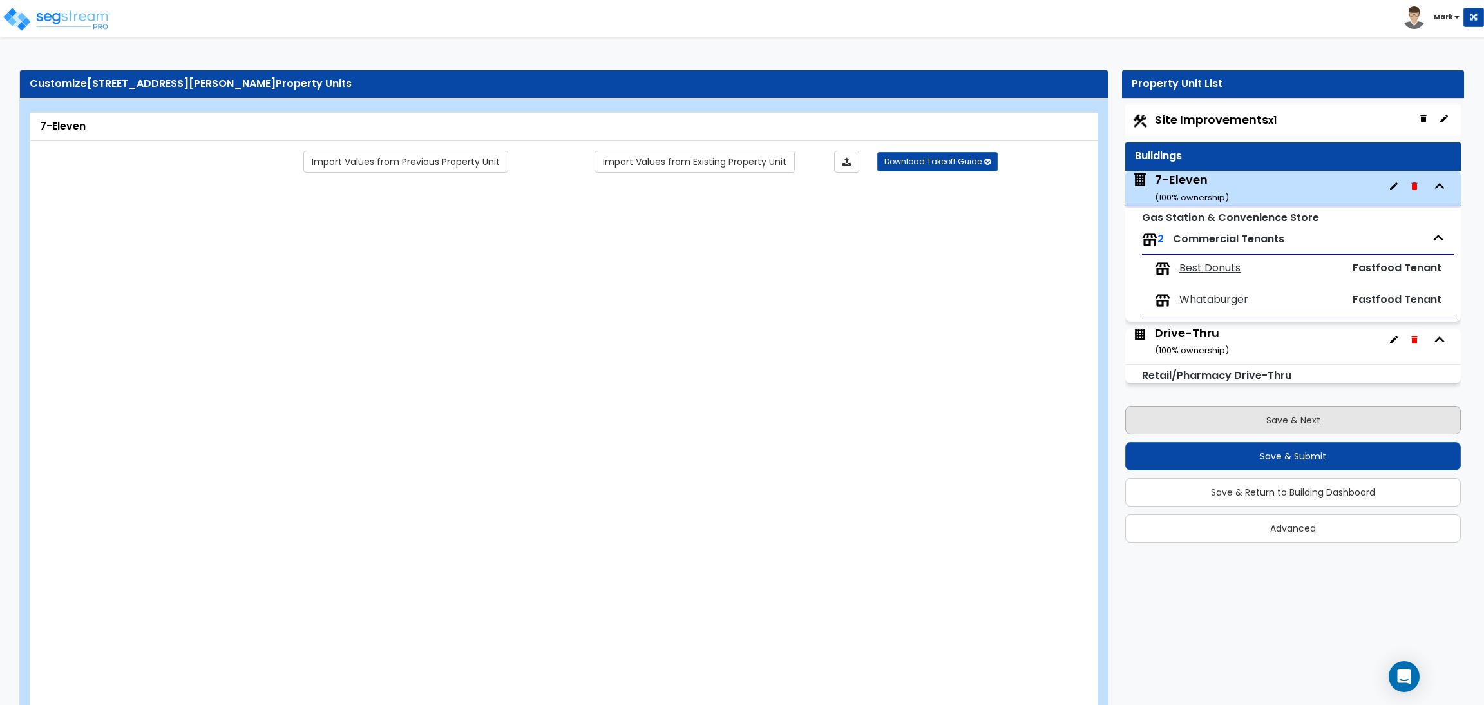
radio input "true"
type input "14"
radio input "true"
type input "2"
radio input "true"
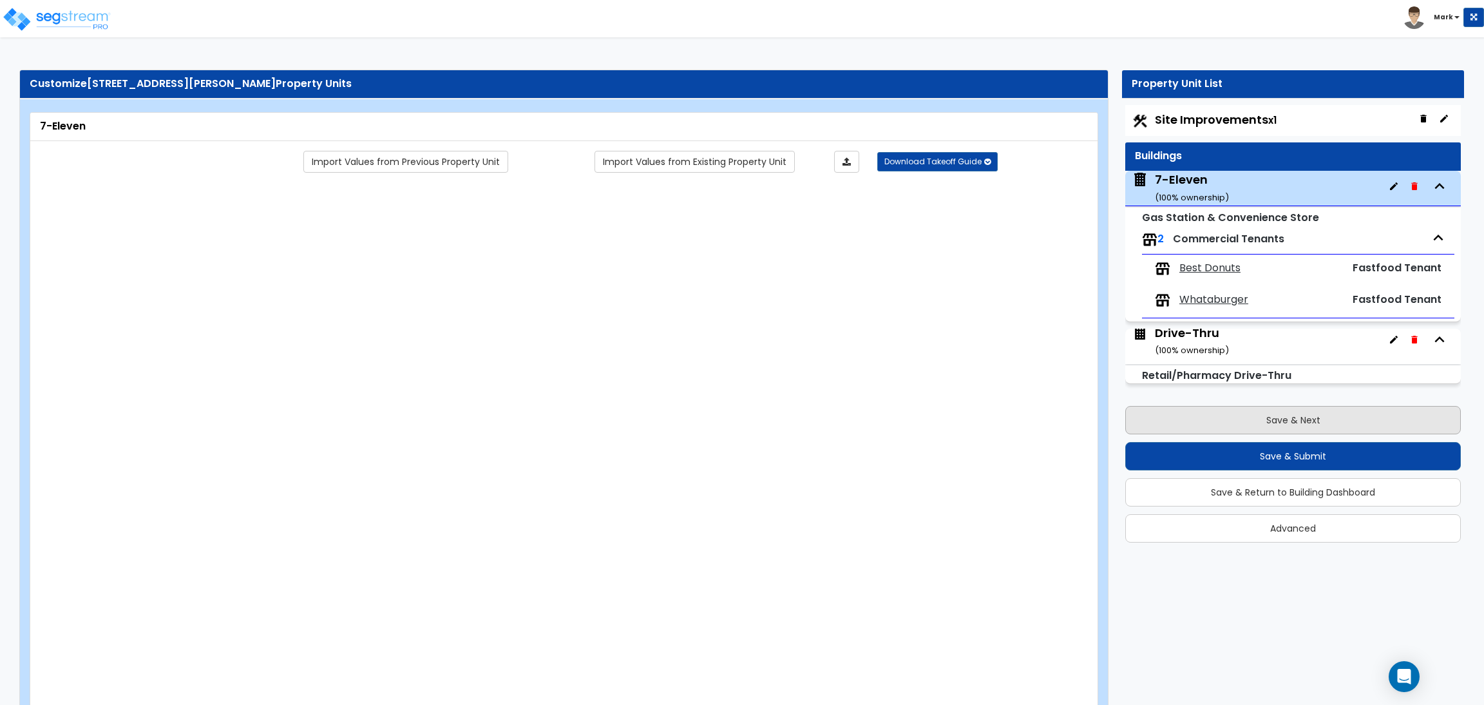
type input "4"
type input "2"
type input "7"
type input "1"
radio input "true"
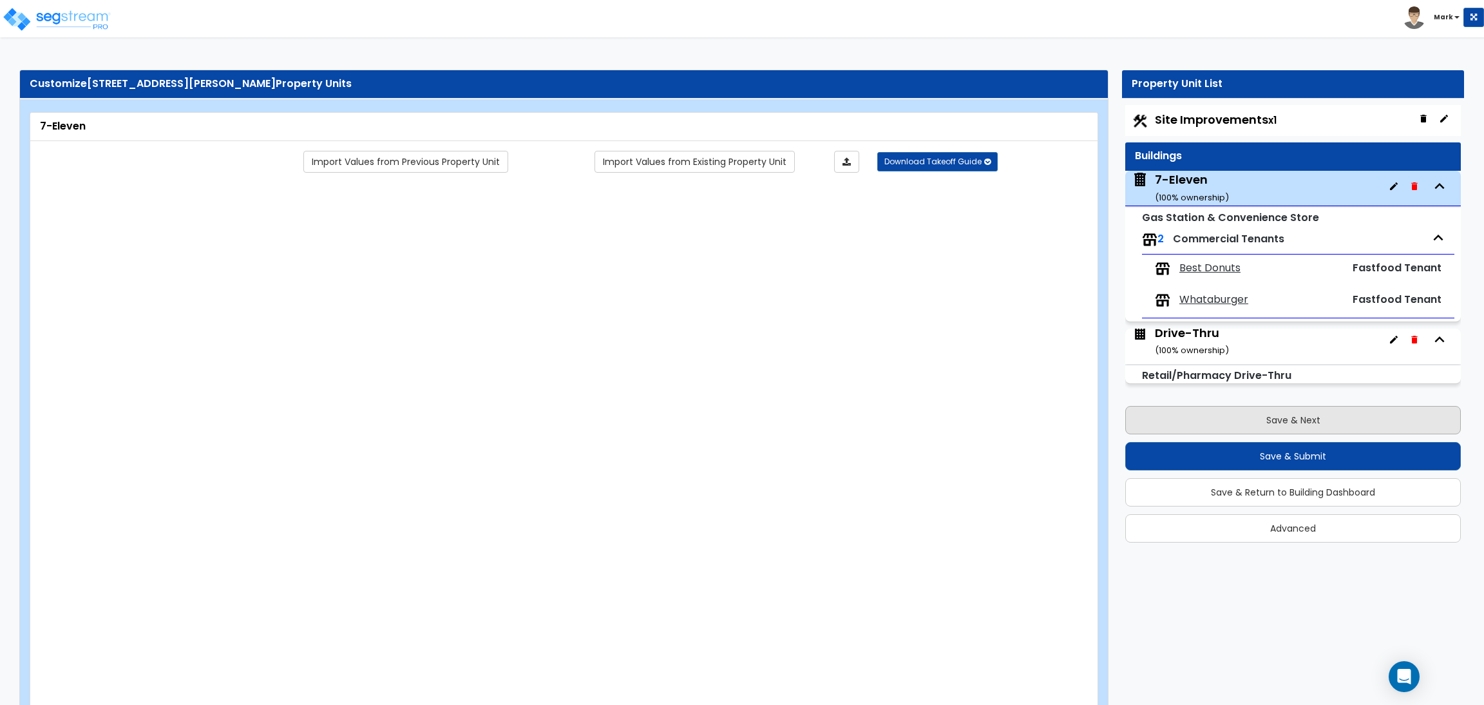
radio input "true"
type input "2"
select select "1"
select select "2"
radio input "true"
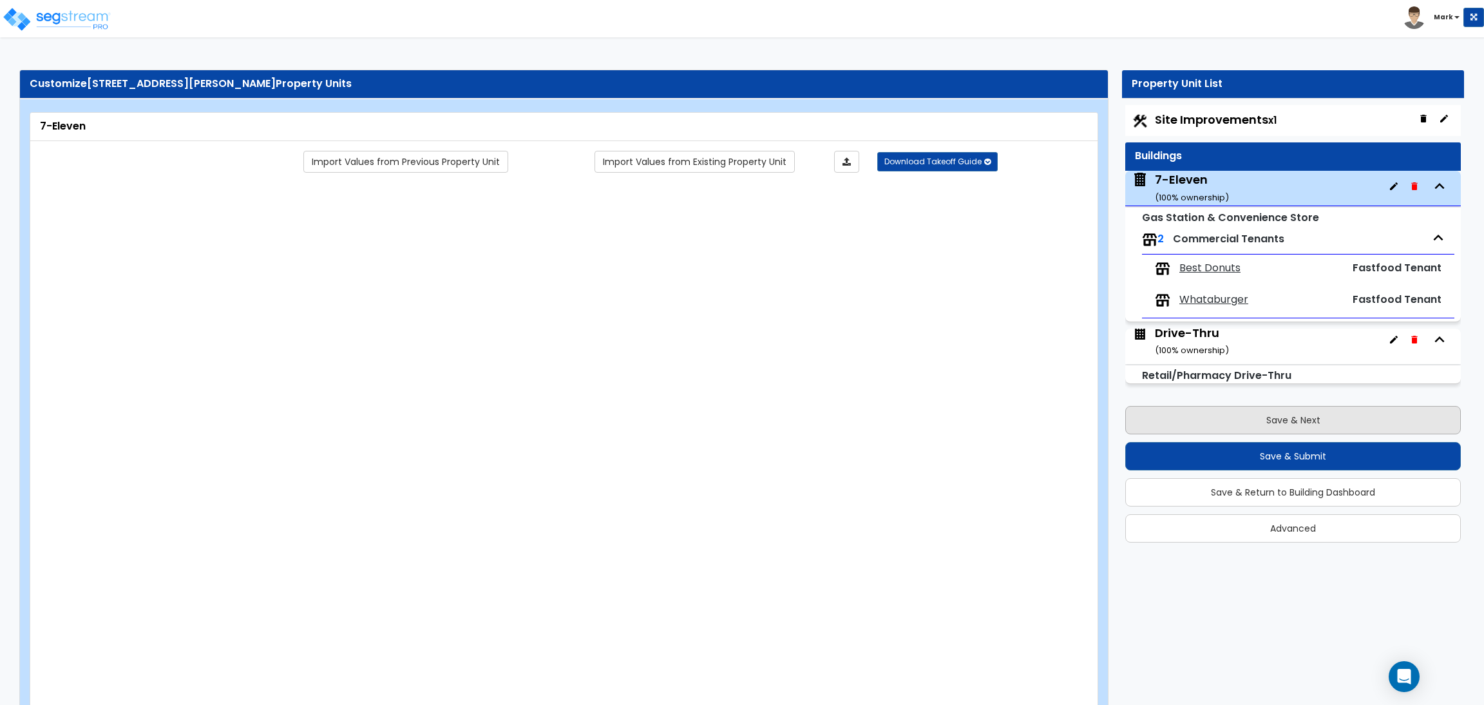
type input "72"
type input "8"
radio input "true"
select select "1"
select select "2"
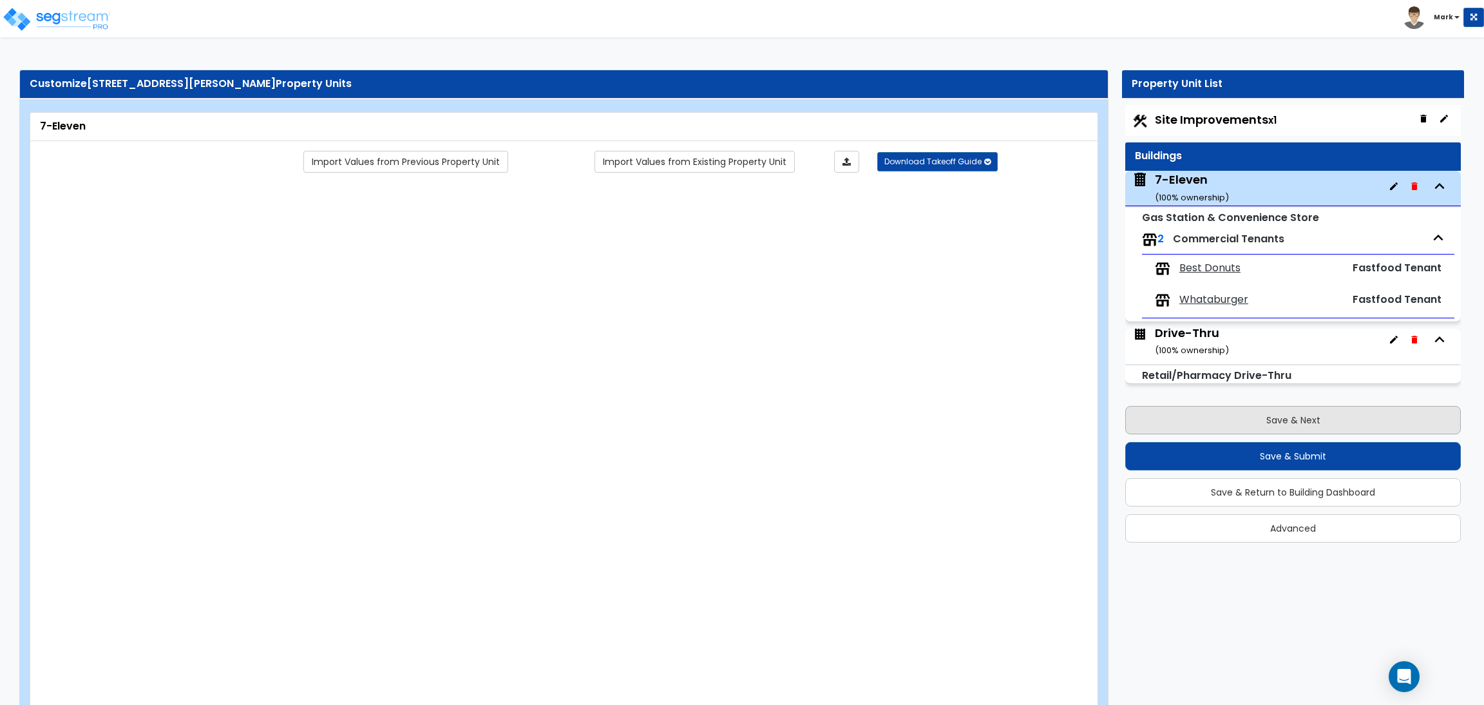
radio input "true"
select select "3"
select select "4"
type input "17"
type input "7"
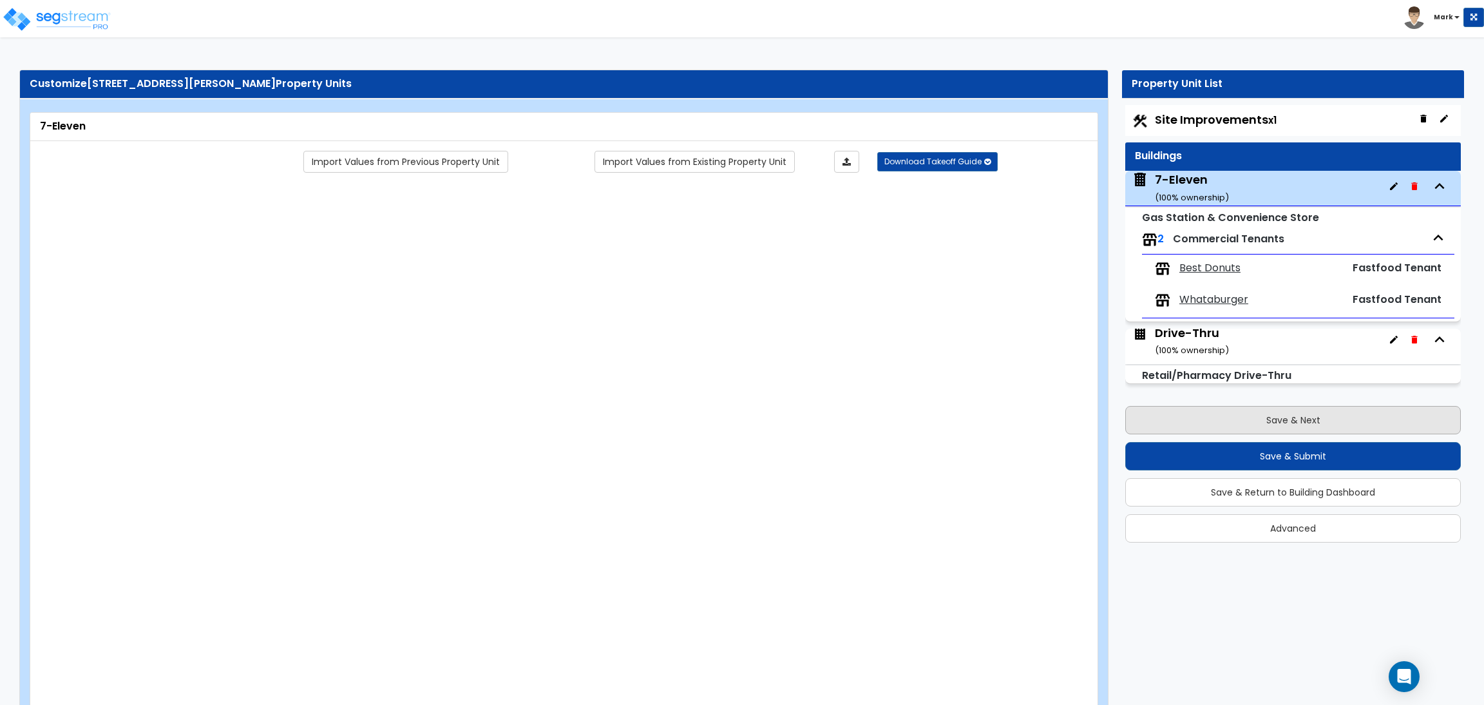
select select "1"
radio input "true"
select select "2"
radio input "true"
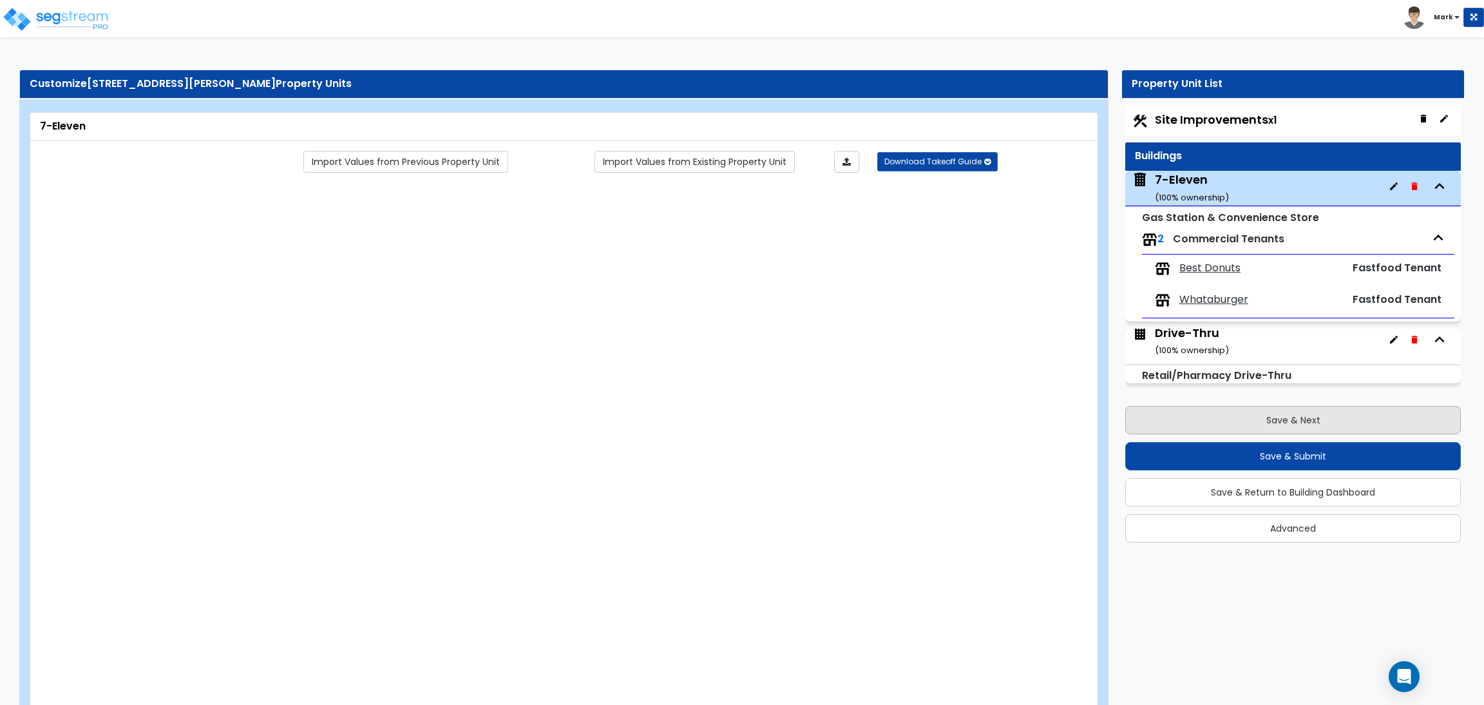
select select "2"
select select "1"
select select "2"
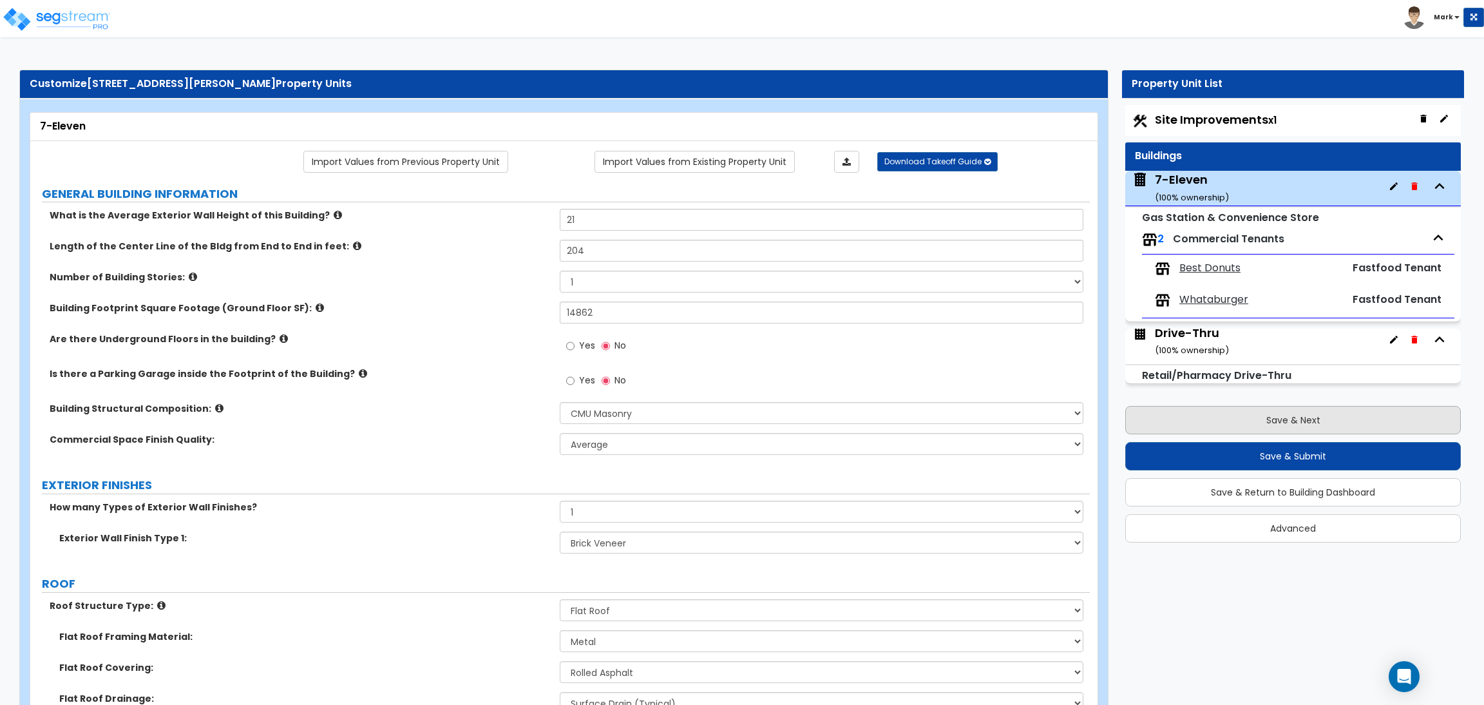
select select "1"
select select "2"
select select "1"
select select "4"
select select "1"
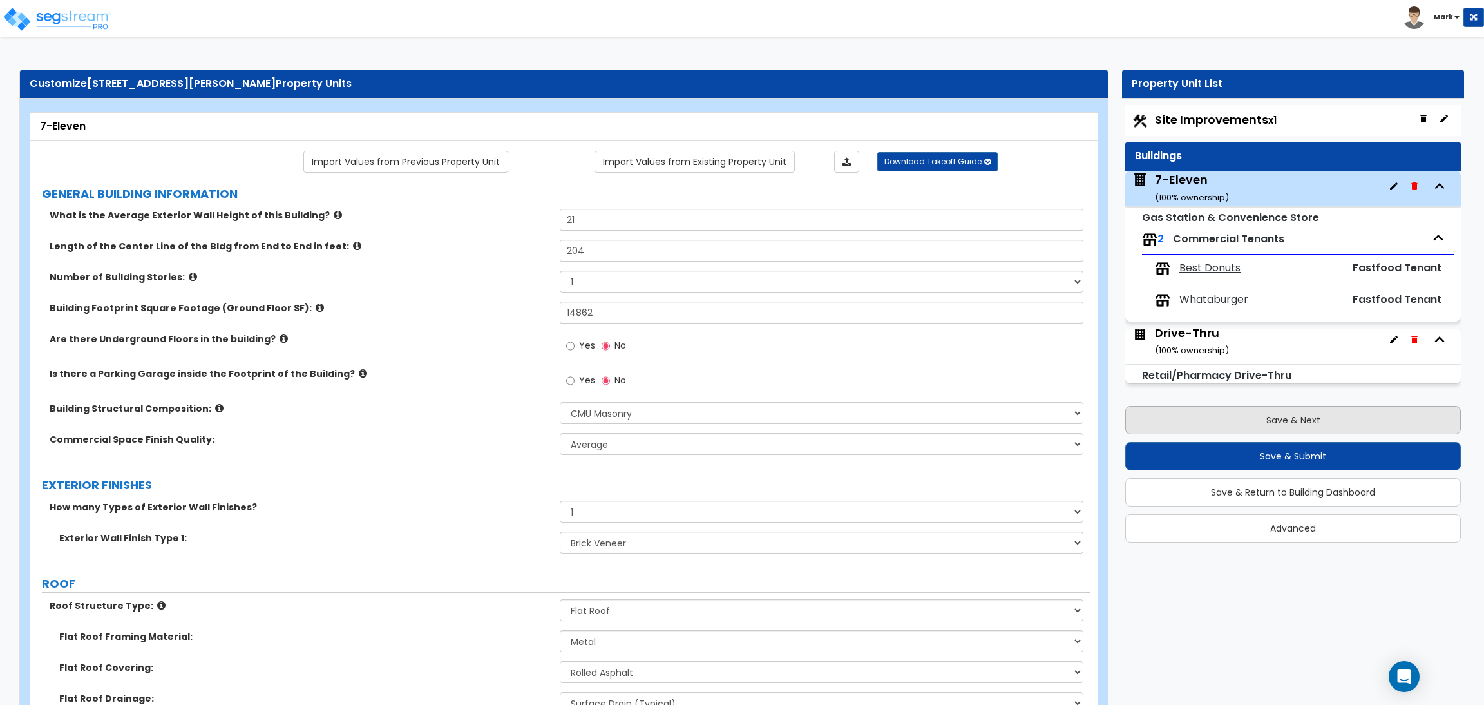
select select "1"
select select "3"
select select "1"
select select "3"
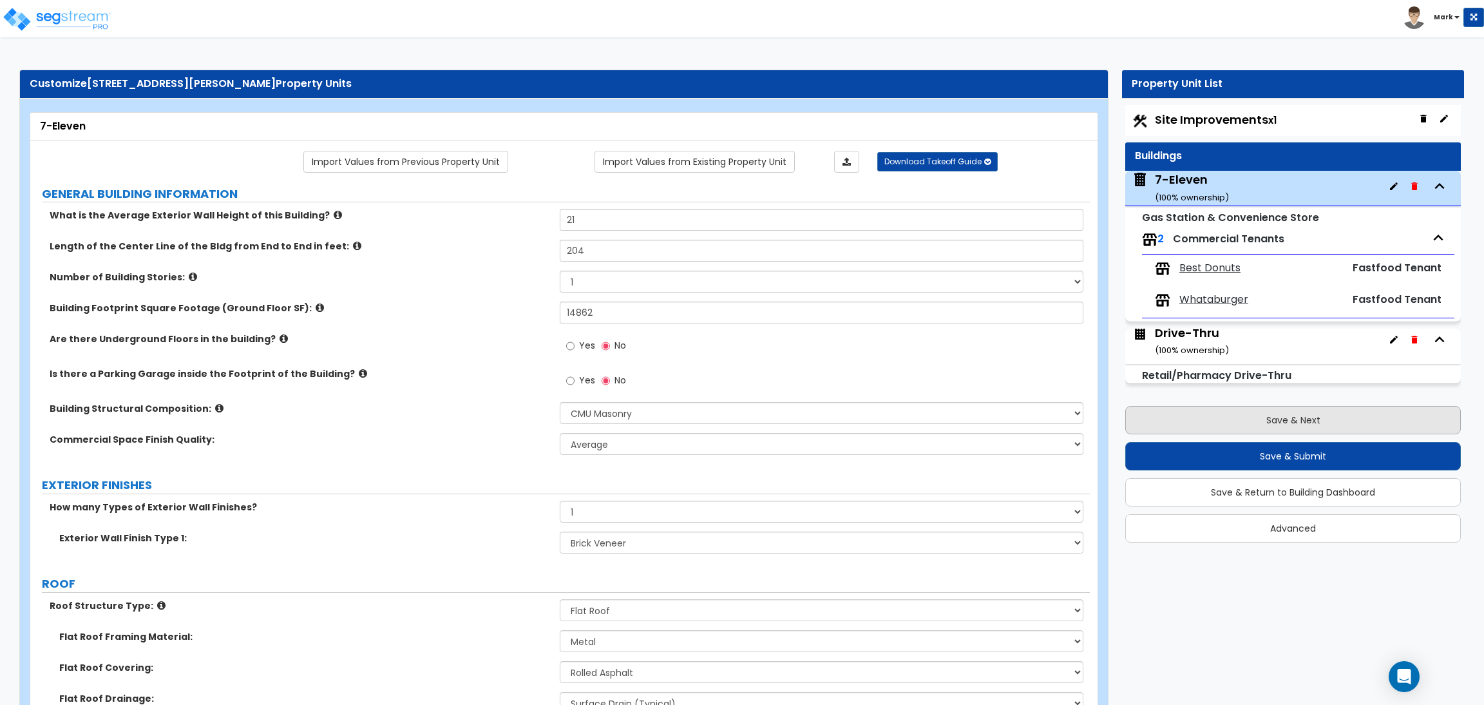
select select "1"
select select "3"
select select "1"
select select "2"
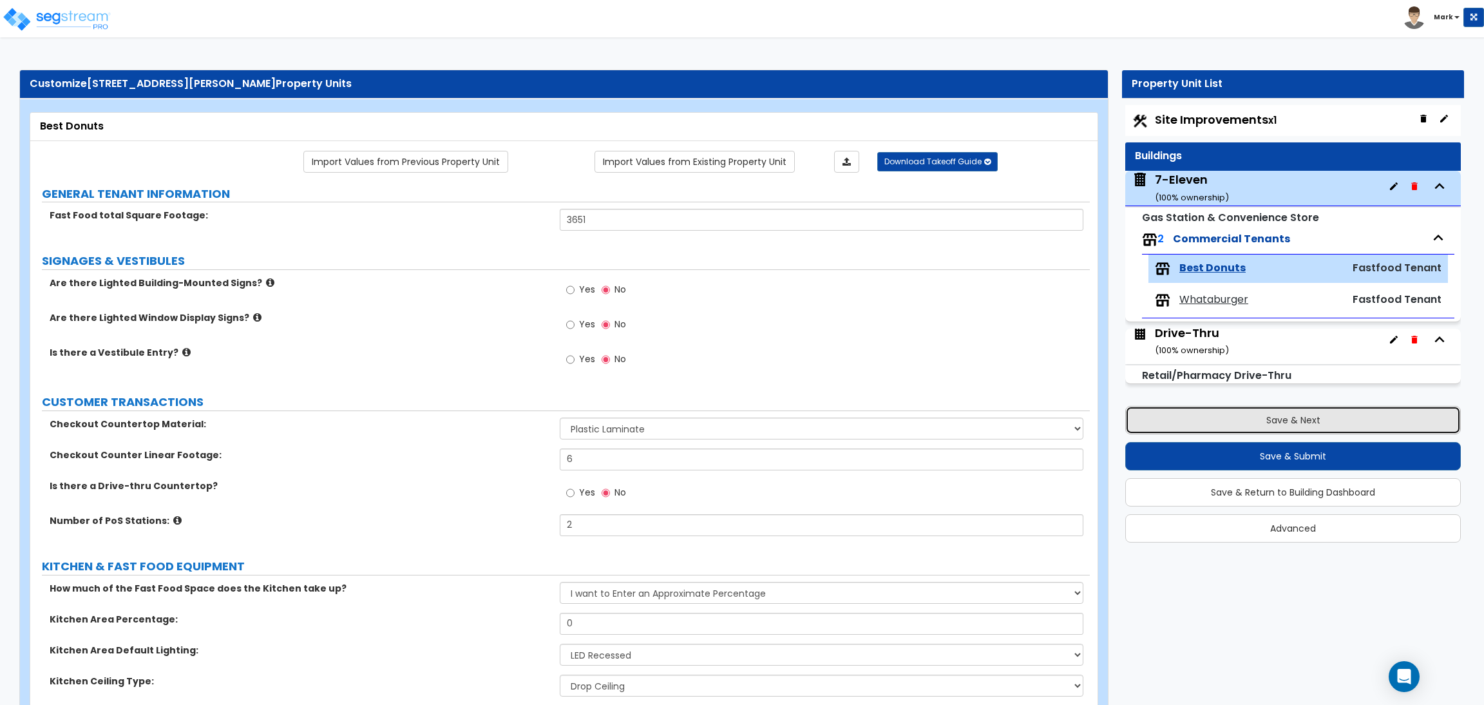
click at [1288, 408] on button "Save & Next" at bounding box center [1293, 420] width 336 height 28
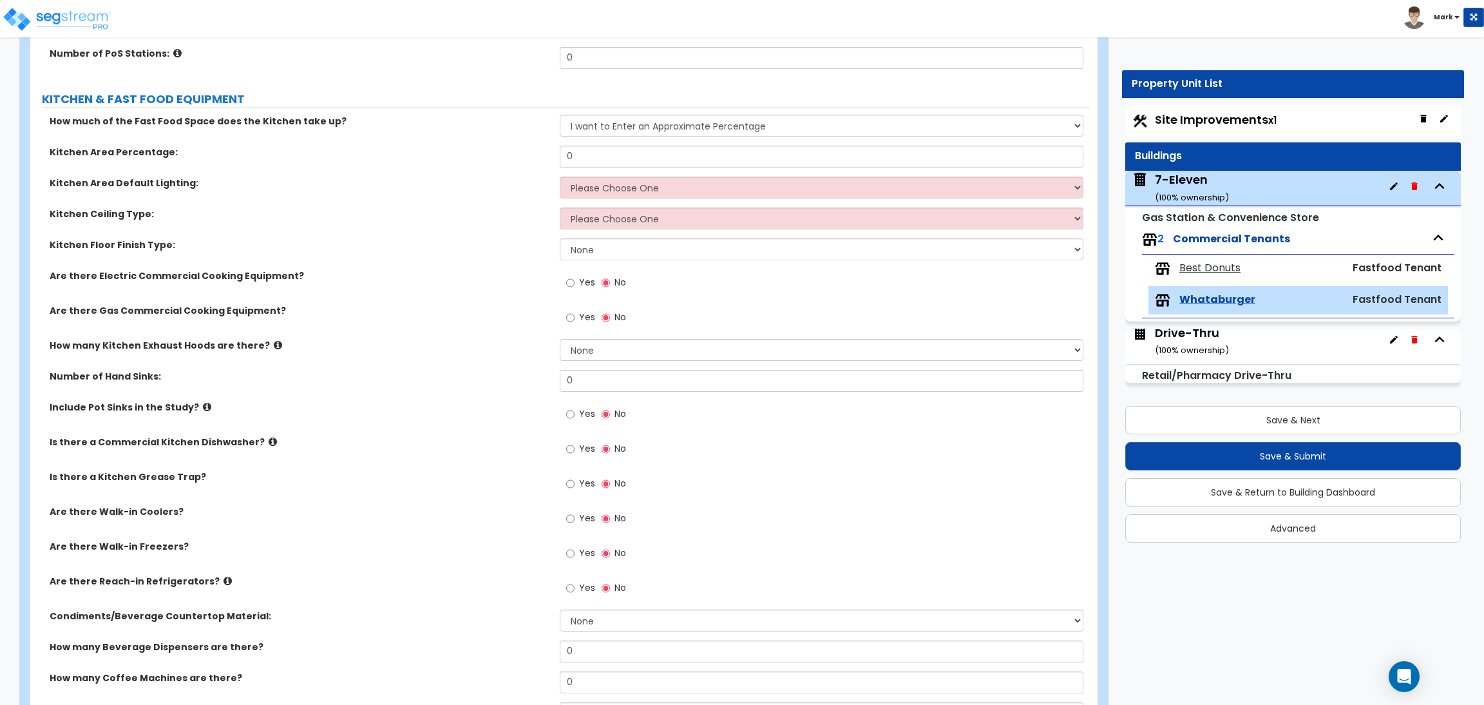
scroll to position [428, 0]
